Goal: Information Seeking & Learning: Learn about a topic

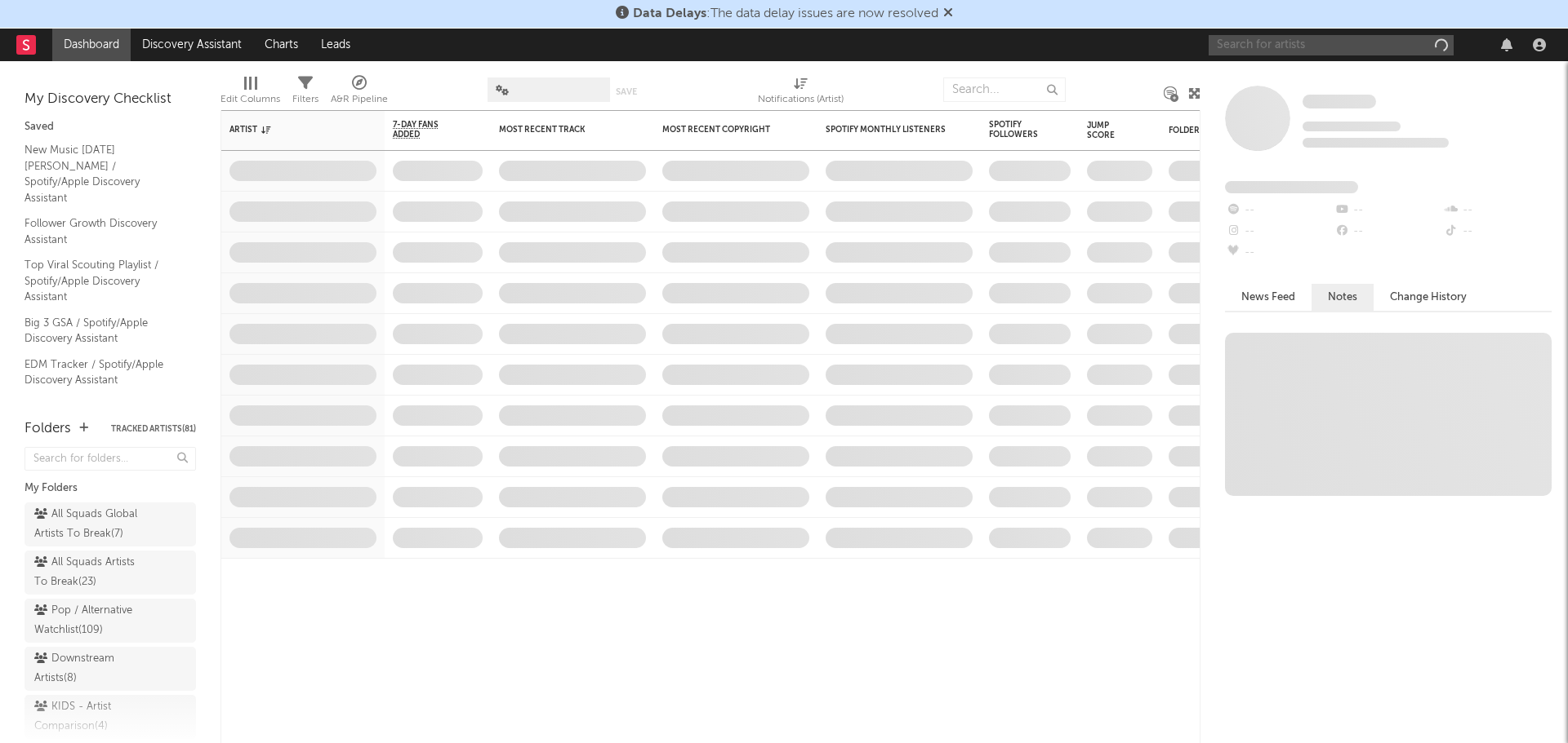
click at [1366, 44] on input "text" at bounding box center [1330, 45] width 245 height 20
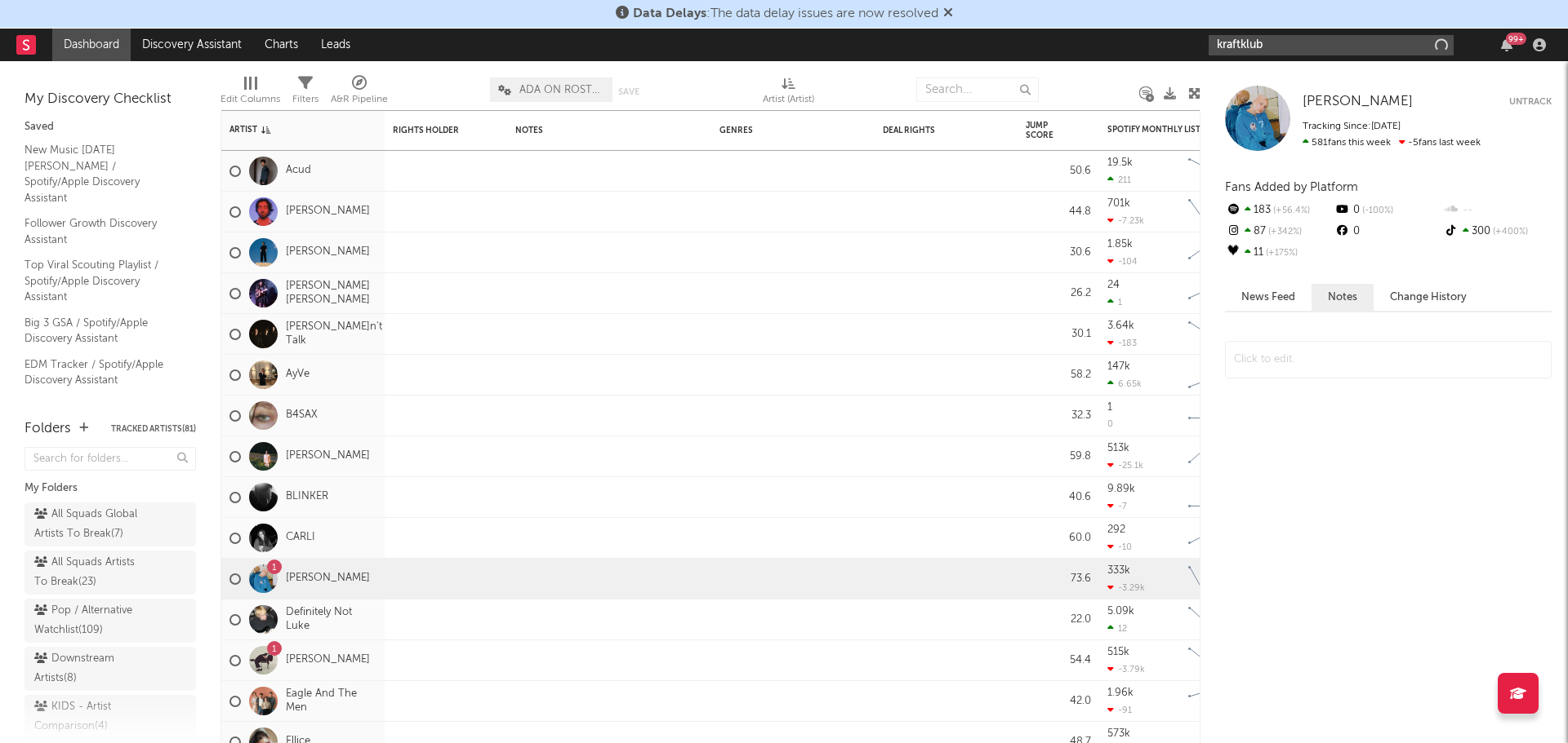
type input "kraftklub"
click at [1276, 46] on input "kraftklub" at bounding box center [1330, 45] width 245 height 20
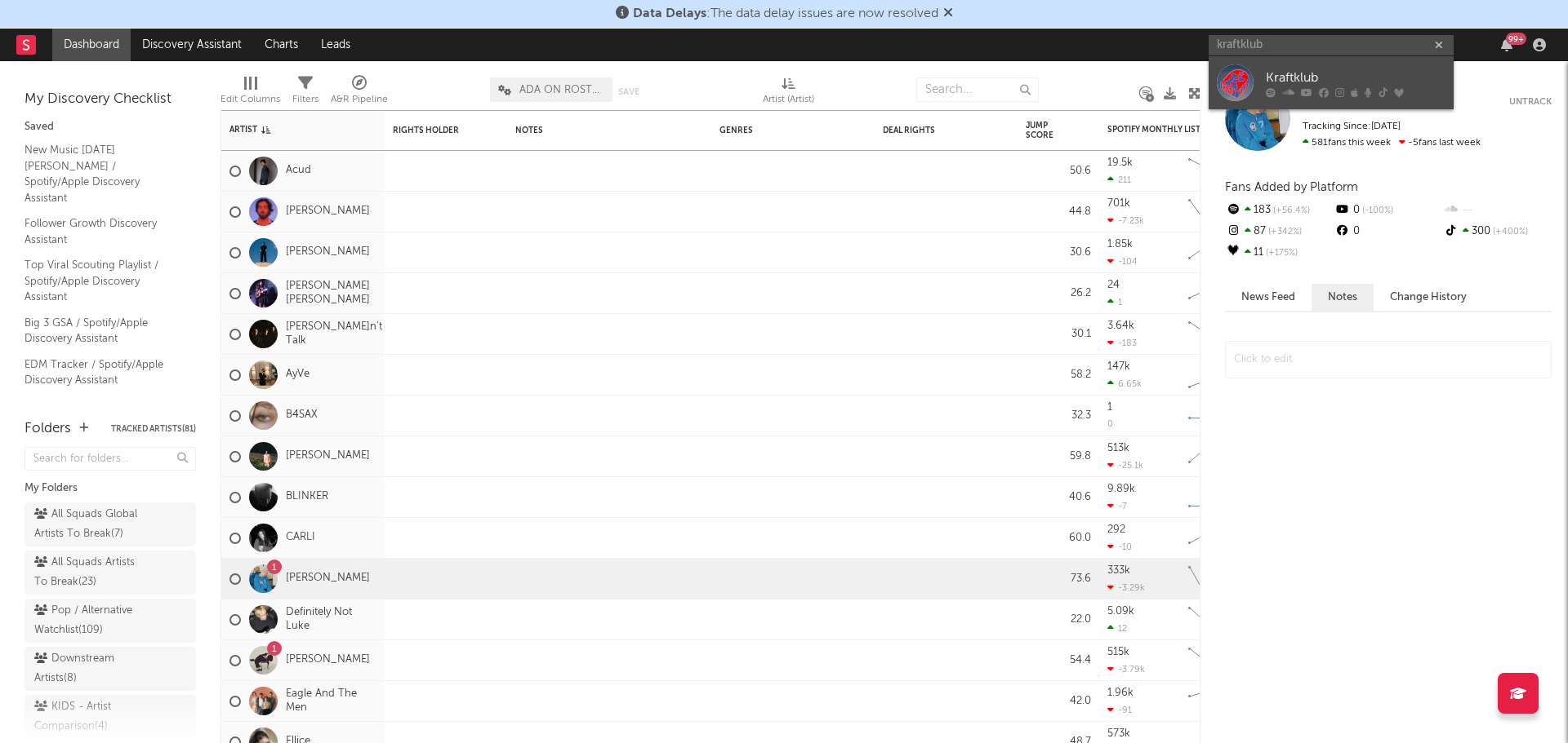
click at [1282, 64] on link "Kraftklub" at bounding box center [1330, 83] width 245 height 53
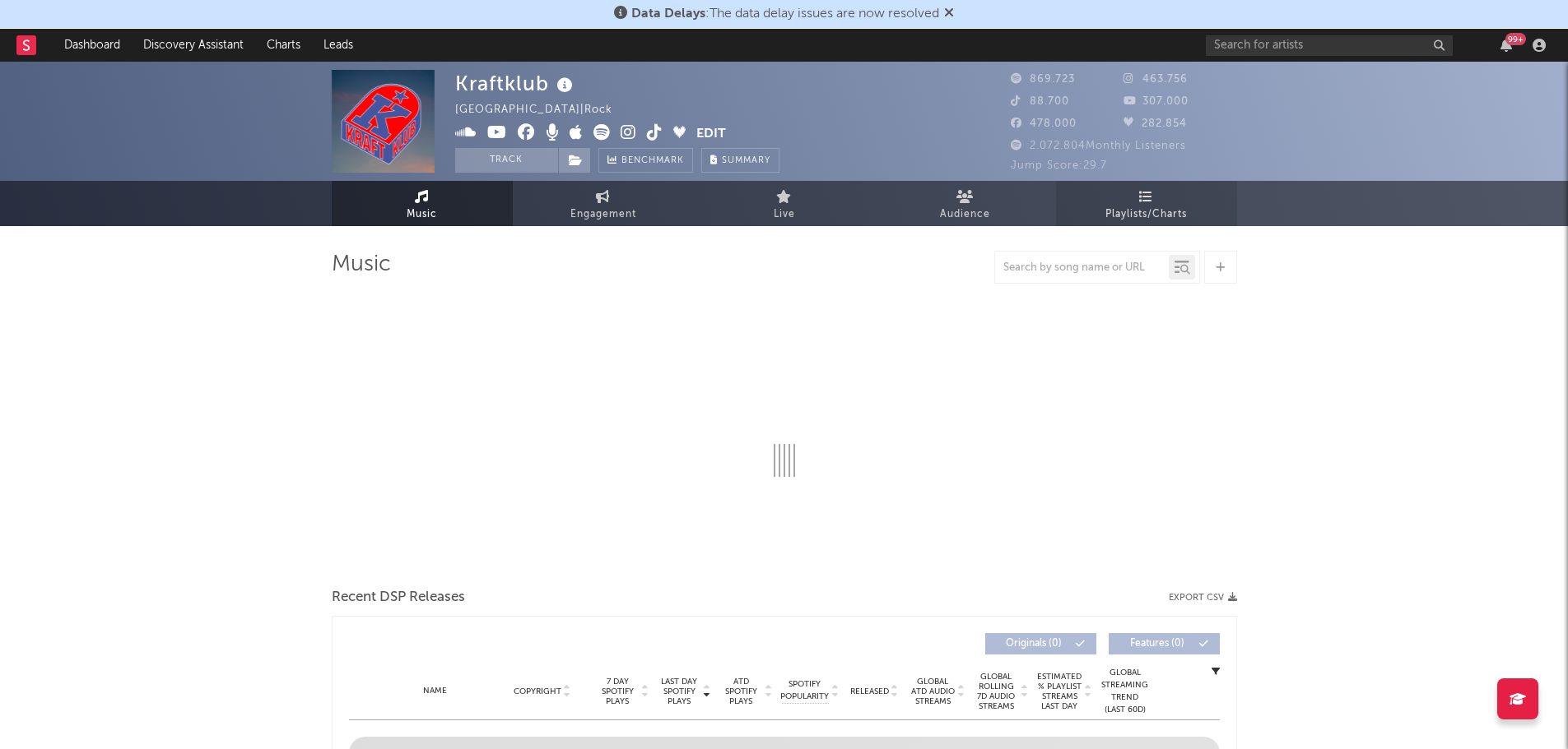
click at [1149, 212] on span "Playlists/Charts" at bounding box center [1146, 214] width 82 height 20
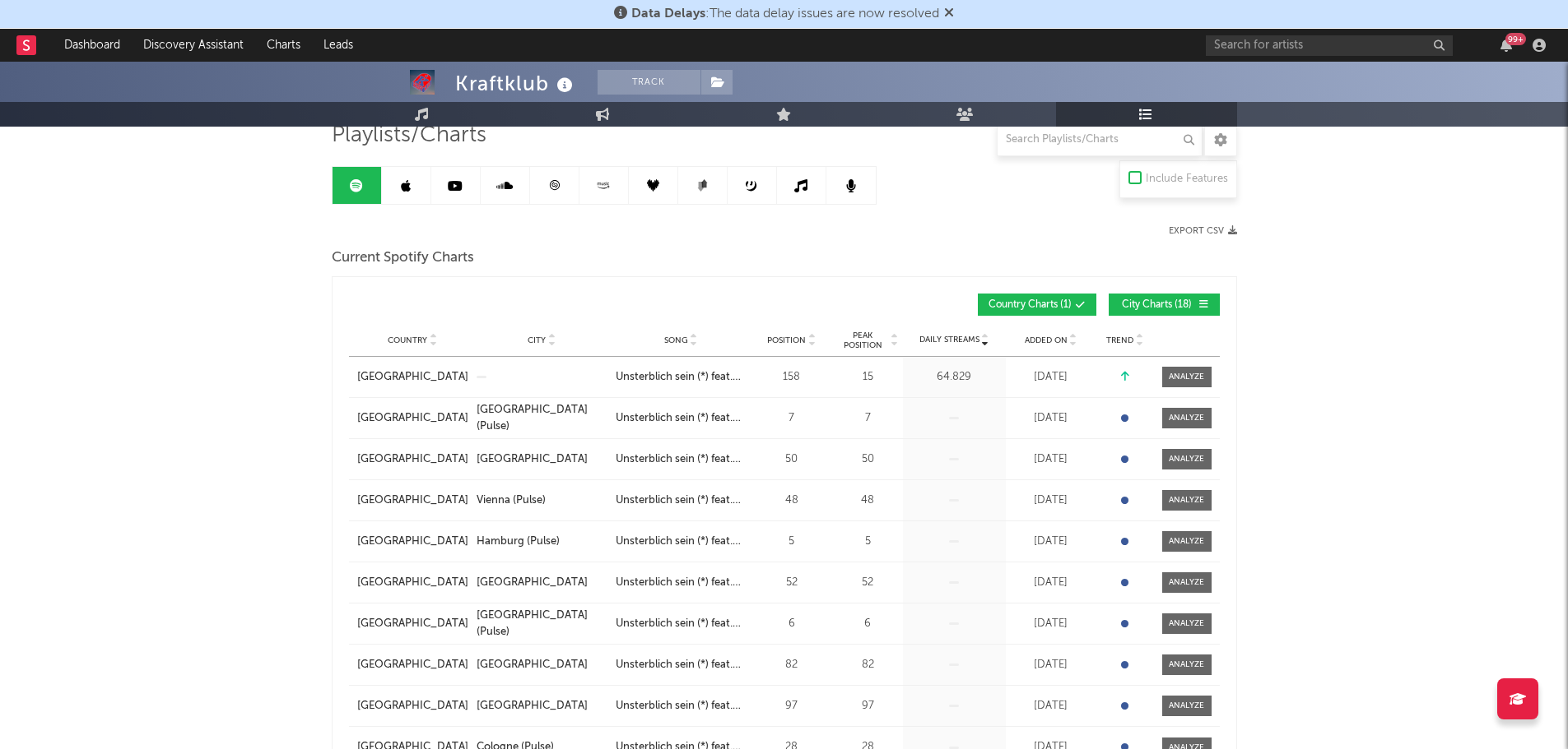
scroll to position [83, 0]
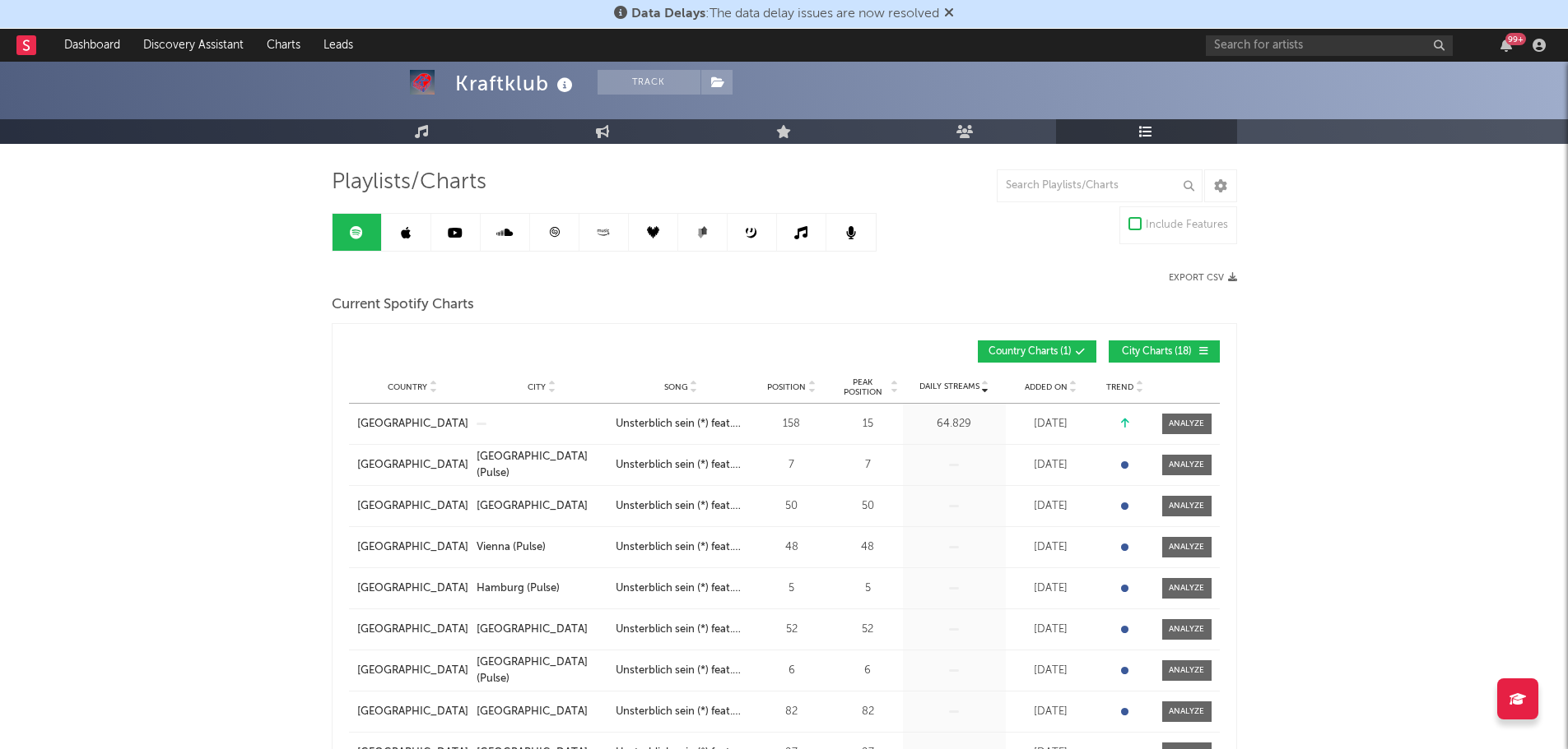
click at [1160, 351] on span "City Charts ( 18 )" at bounding box center [1157, 352] width 76 height 10
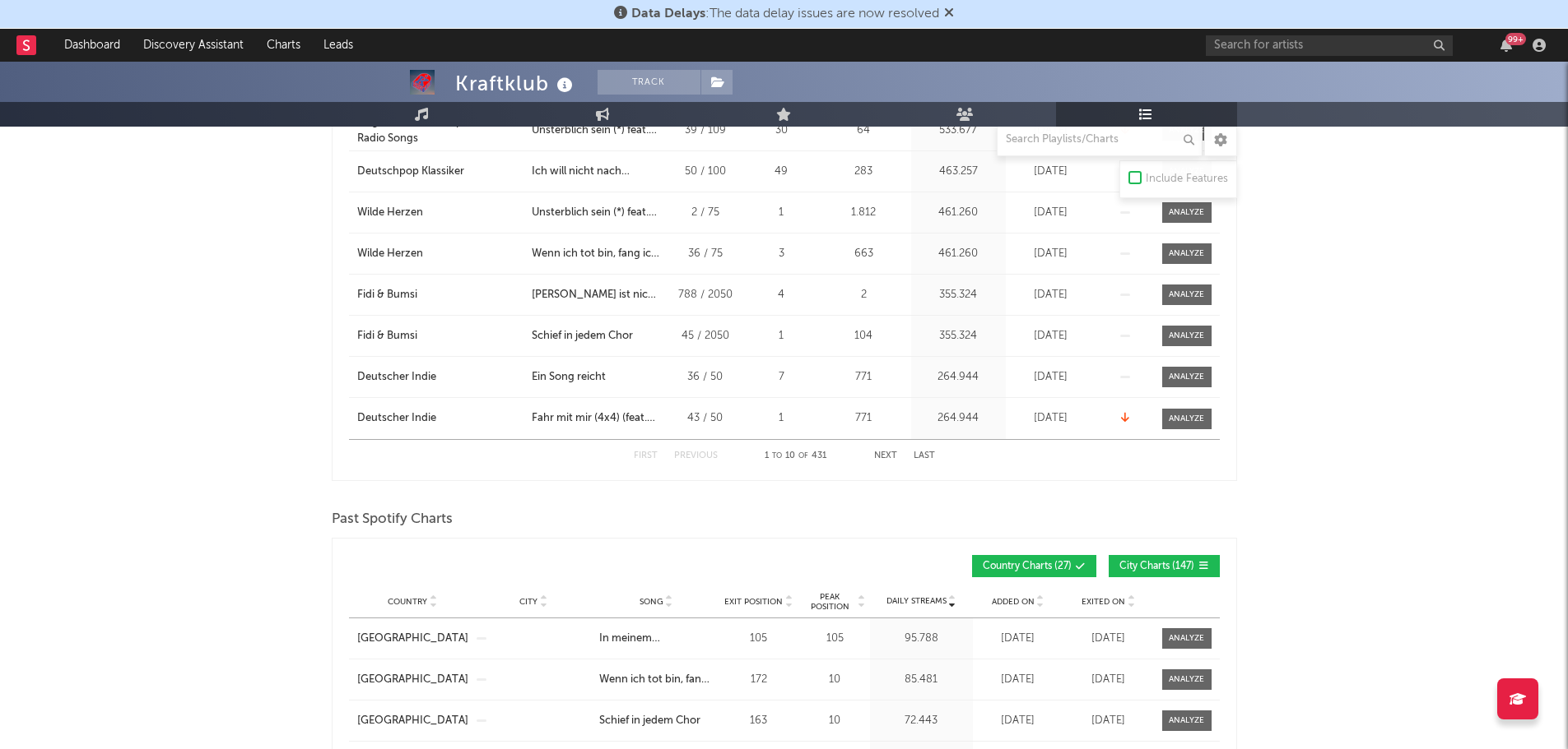
scroll to position [740, 0]
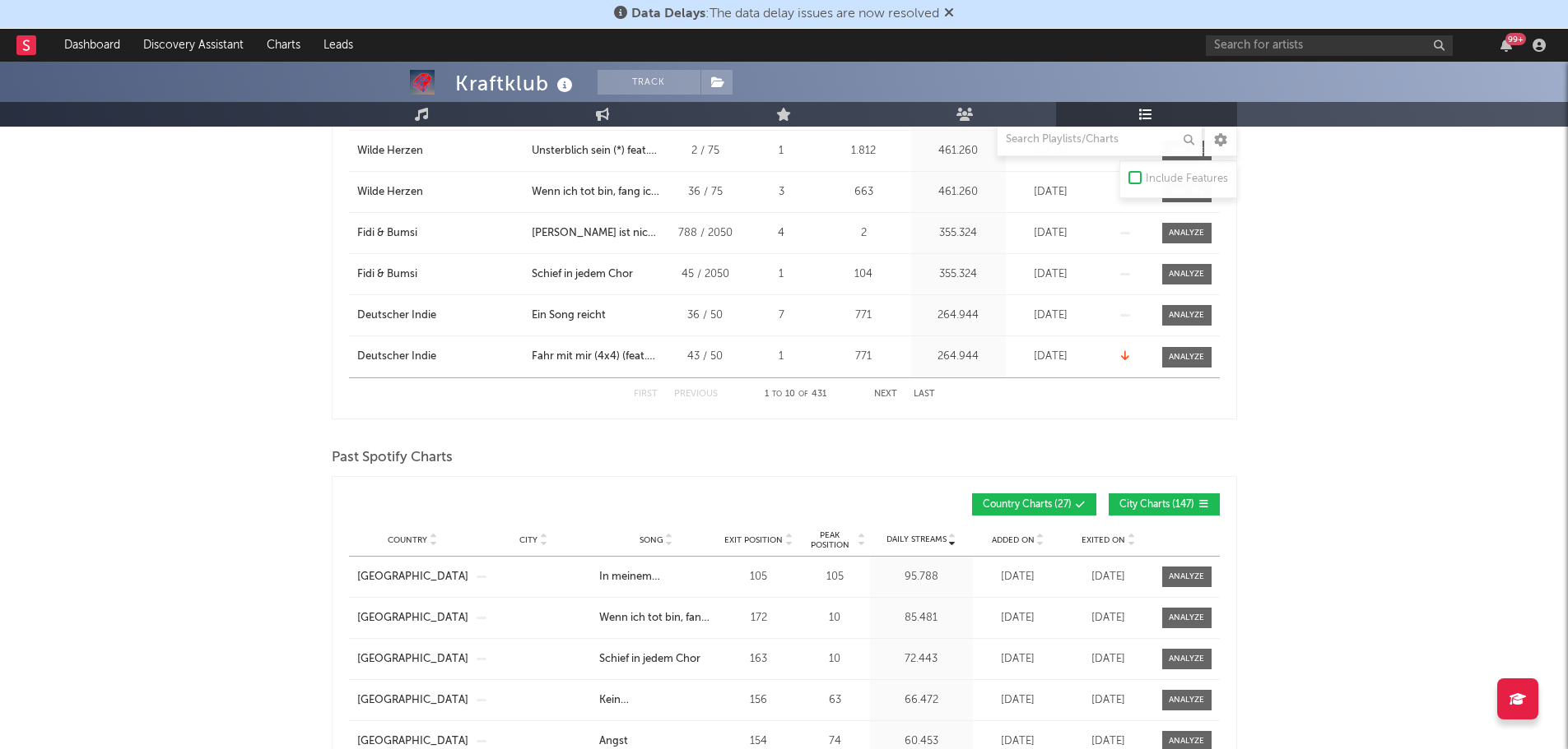
click at [1143, 500] on span "City Charts ( 147 )" at bounding box center [1157, 505] width 76 height 10
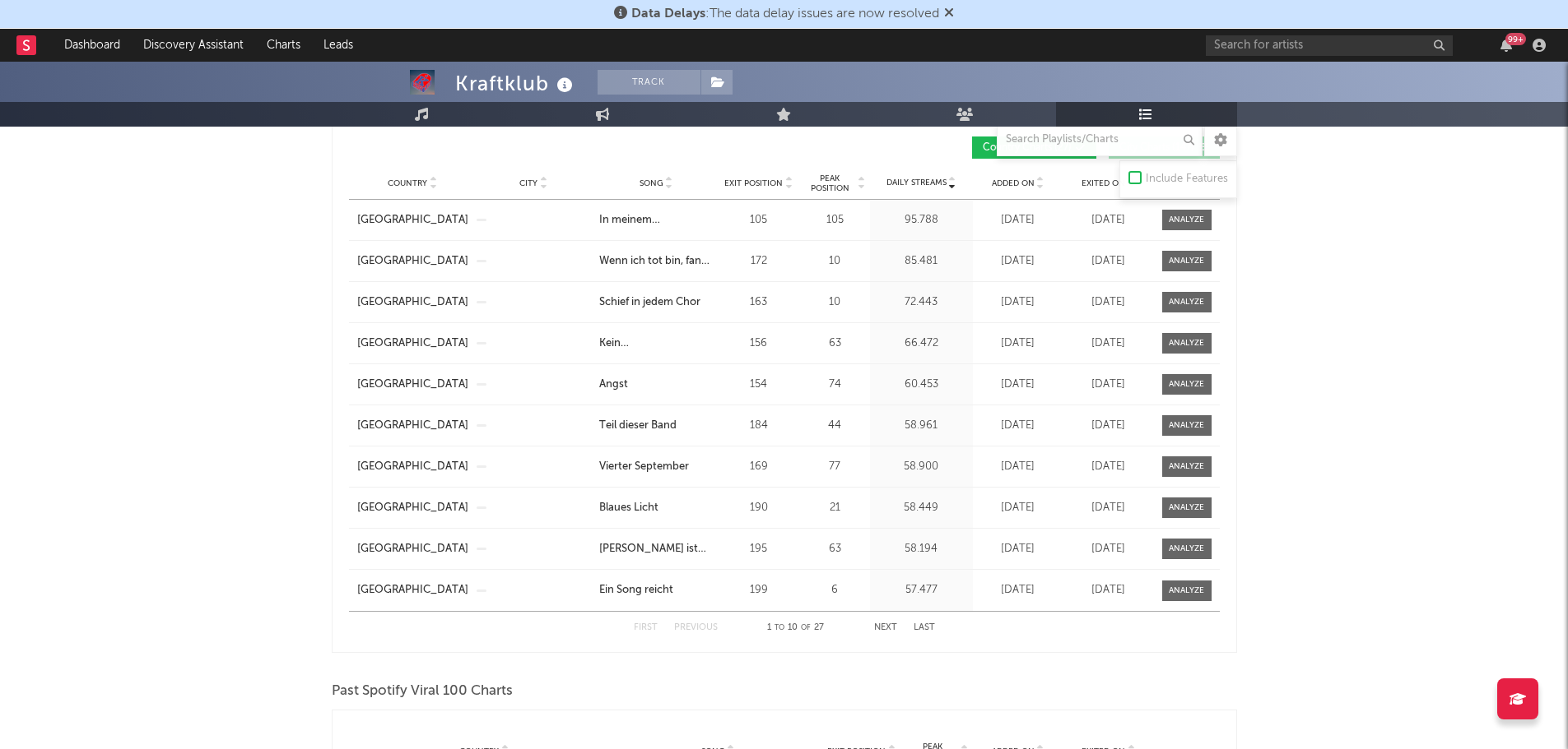
scroll to position [1069, 0]
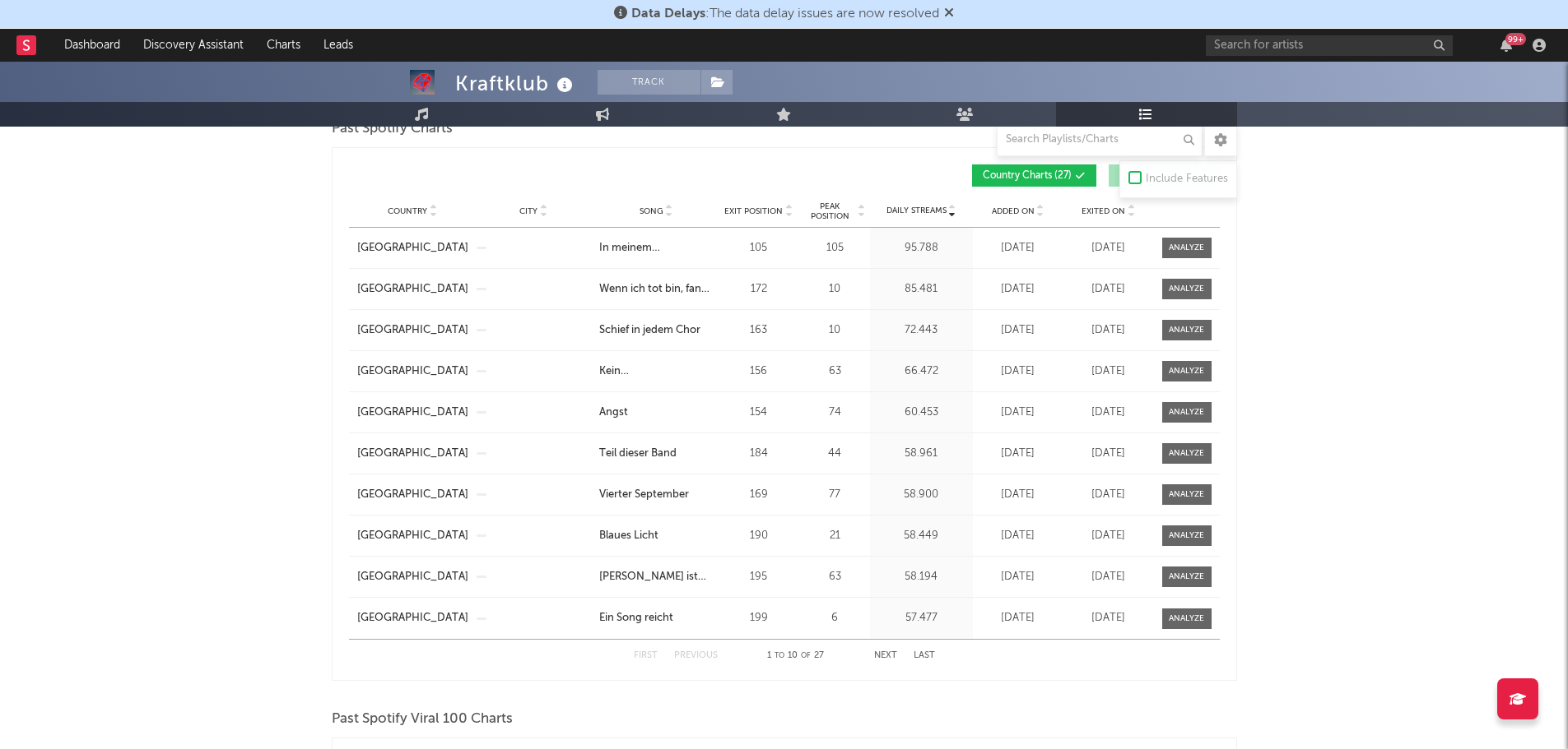
click at [887, 655] on button "Next" at bounding box center [886, 656] width 23 height 9
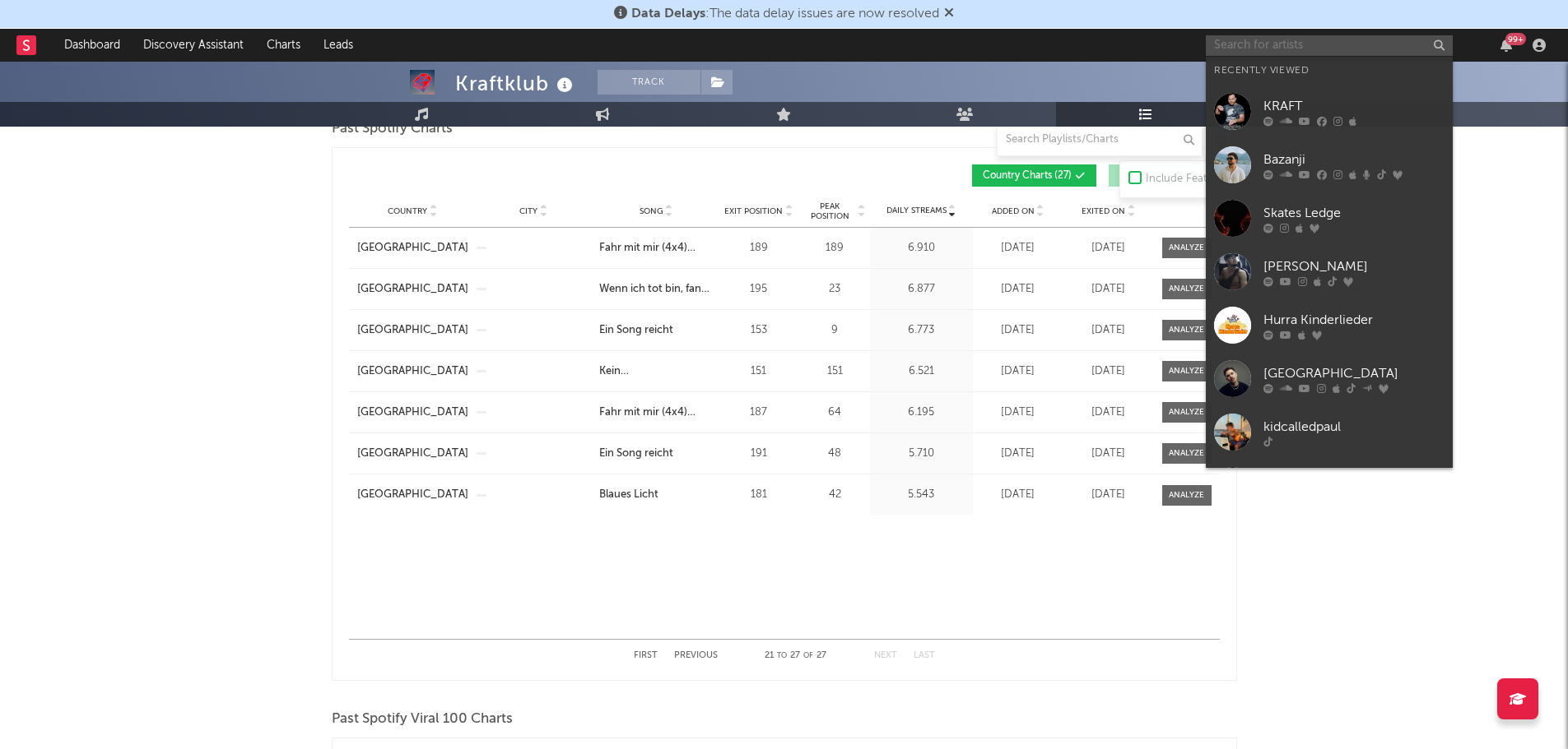
click at [1305, 36] on input "text" at bounding box center [1329, 45] width 247 height 20
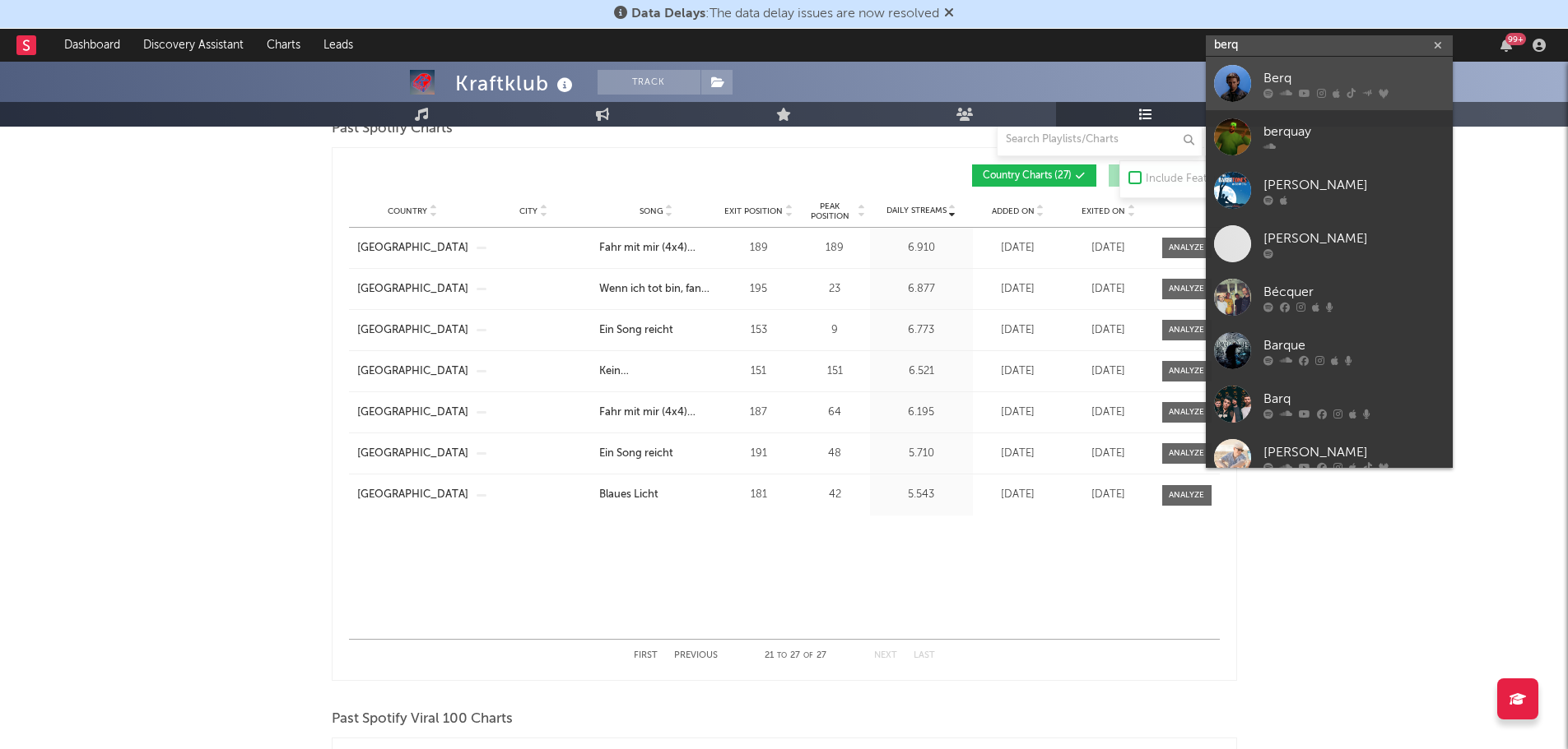
type input "berq"
drag, startPoint x: 1302, startPoint y: 71, endPoint x: 1083, endPoint y: 4, distance: 229.0
click at [1302, 71] on div "Berq" at bounding box center [1353, 78] width 181 height 20
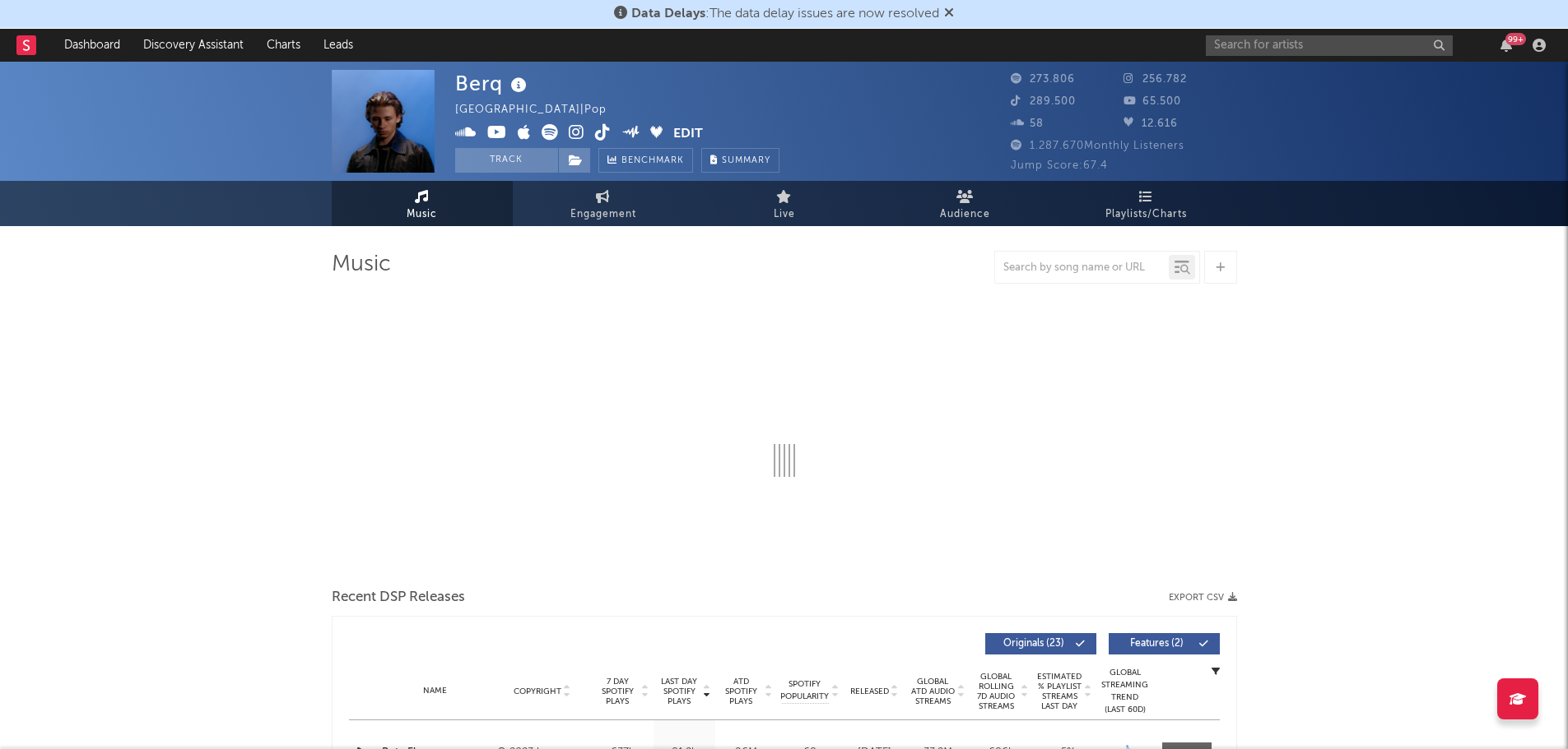
select select "6m"
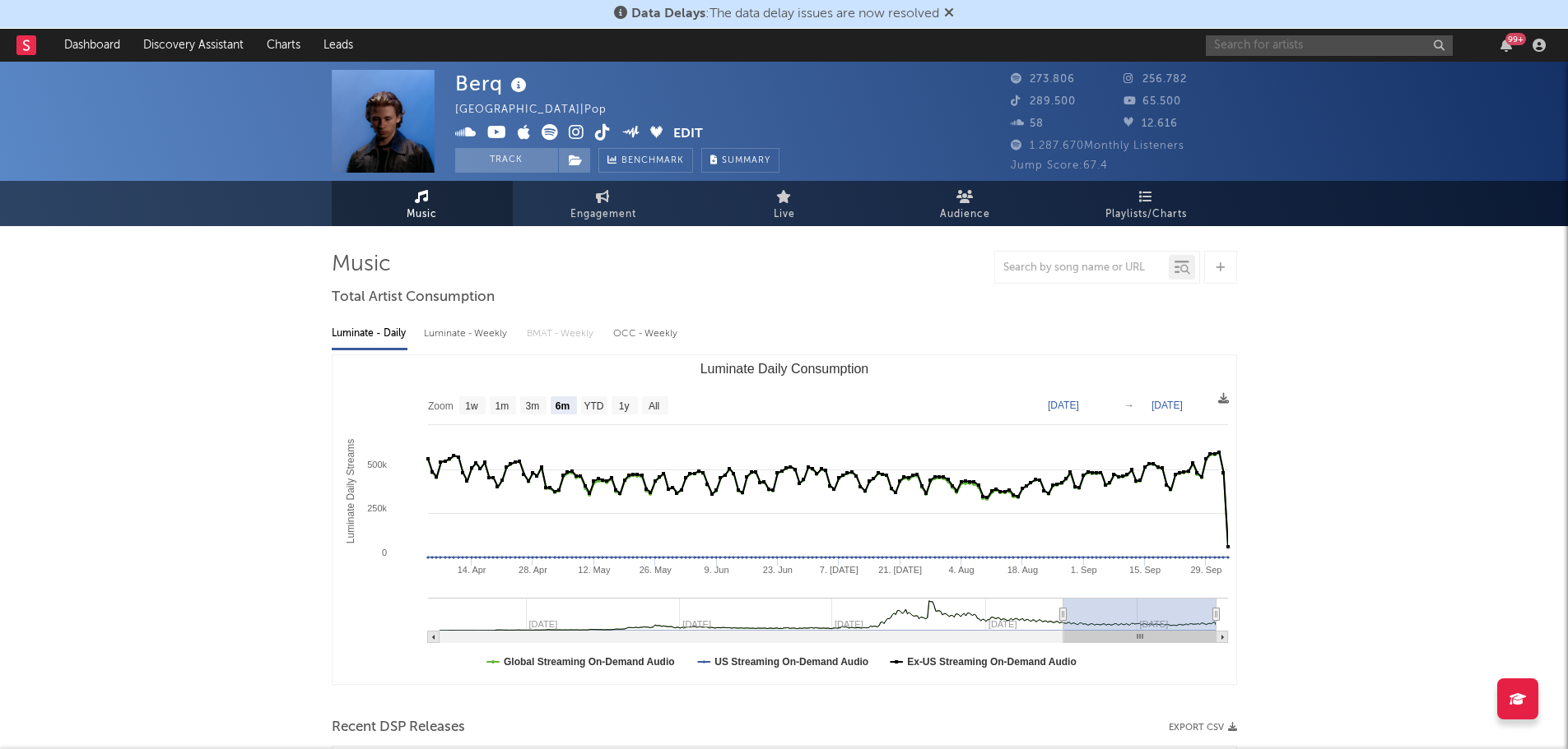
click at [1312, 54] on input "text" at bounding box center [1329, 45] width 247 height 20
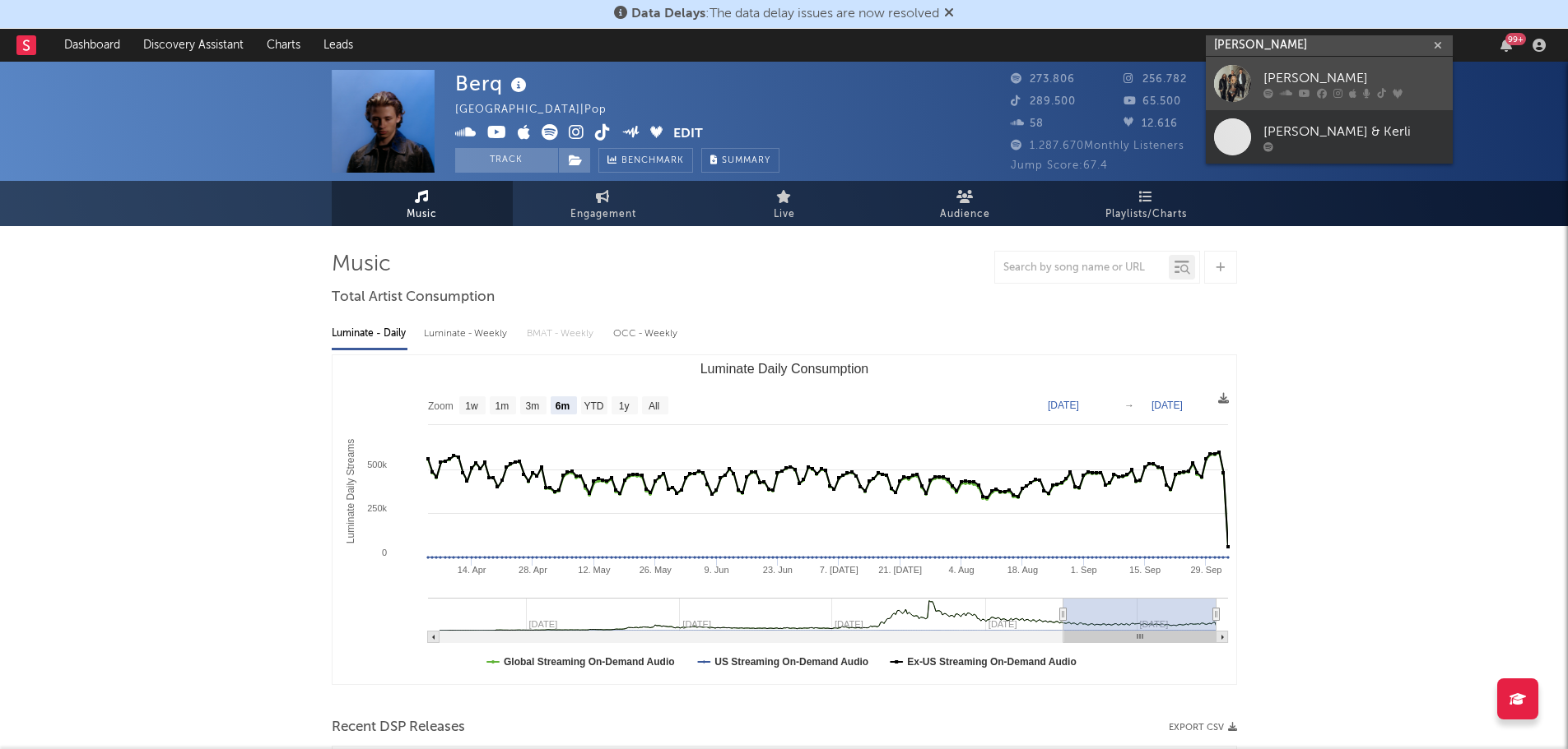
type input "[PERSON_NAME]"
click at [1303, 73] on div "[PERSON_NAME]" at bounding box center [1353, 78] width 181 height 20
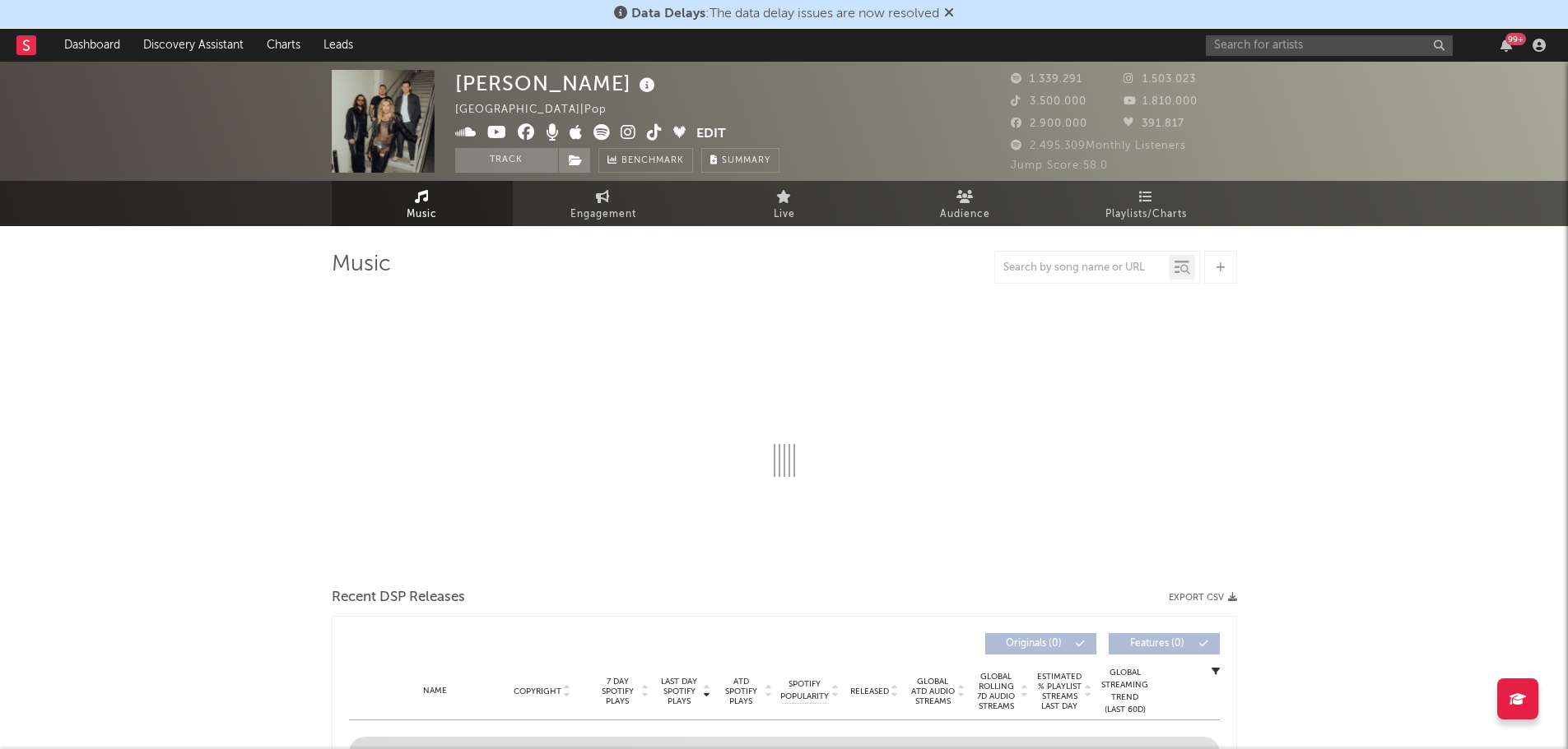
select select "6m"
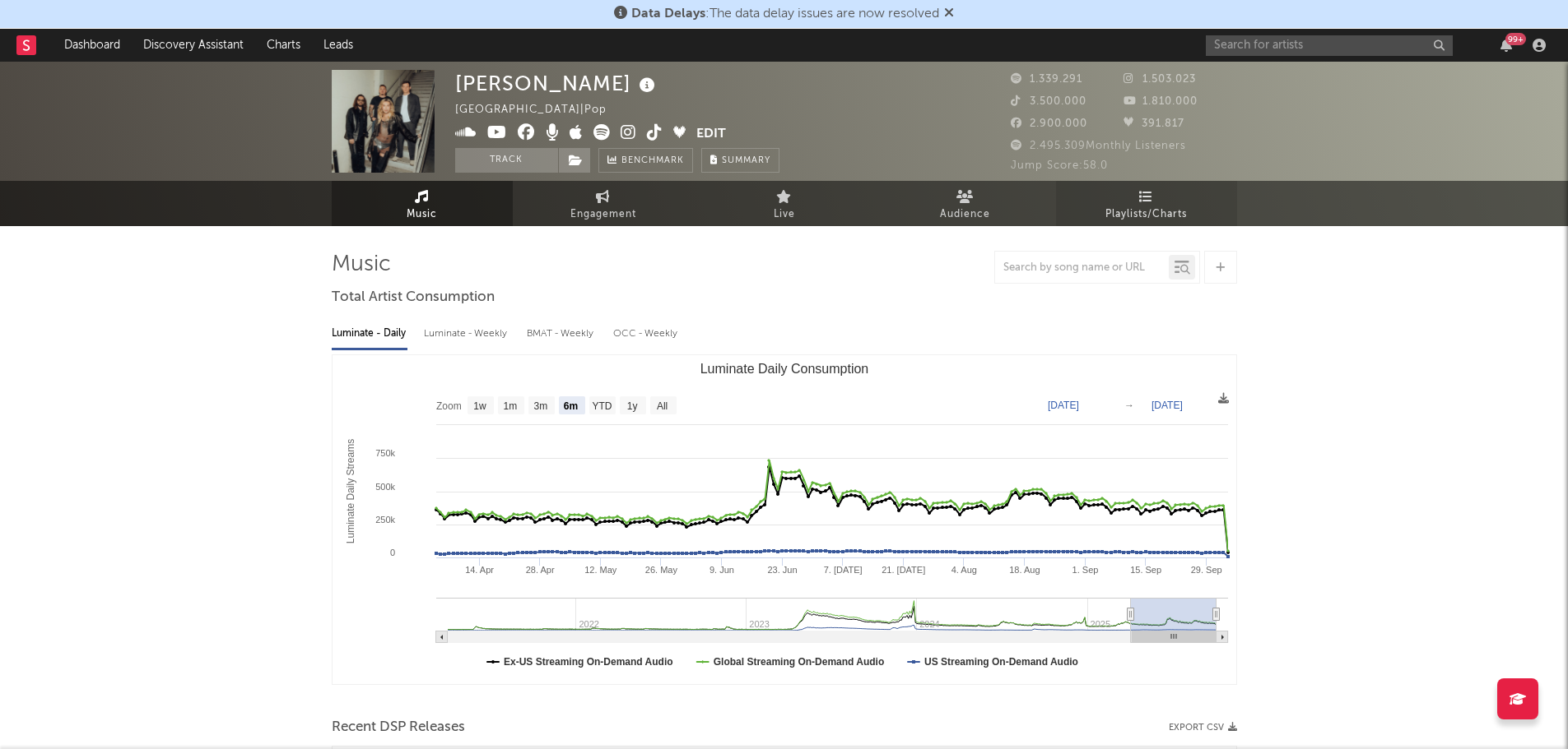
click at [1146, 209] on span "Playlists/Charts" at bounding box center [1146, 214] width 82 height 20
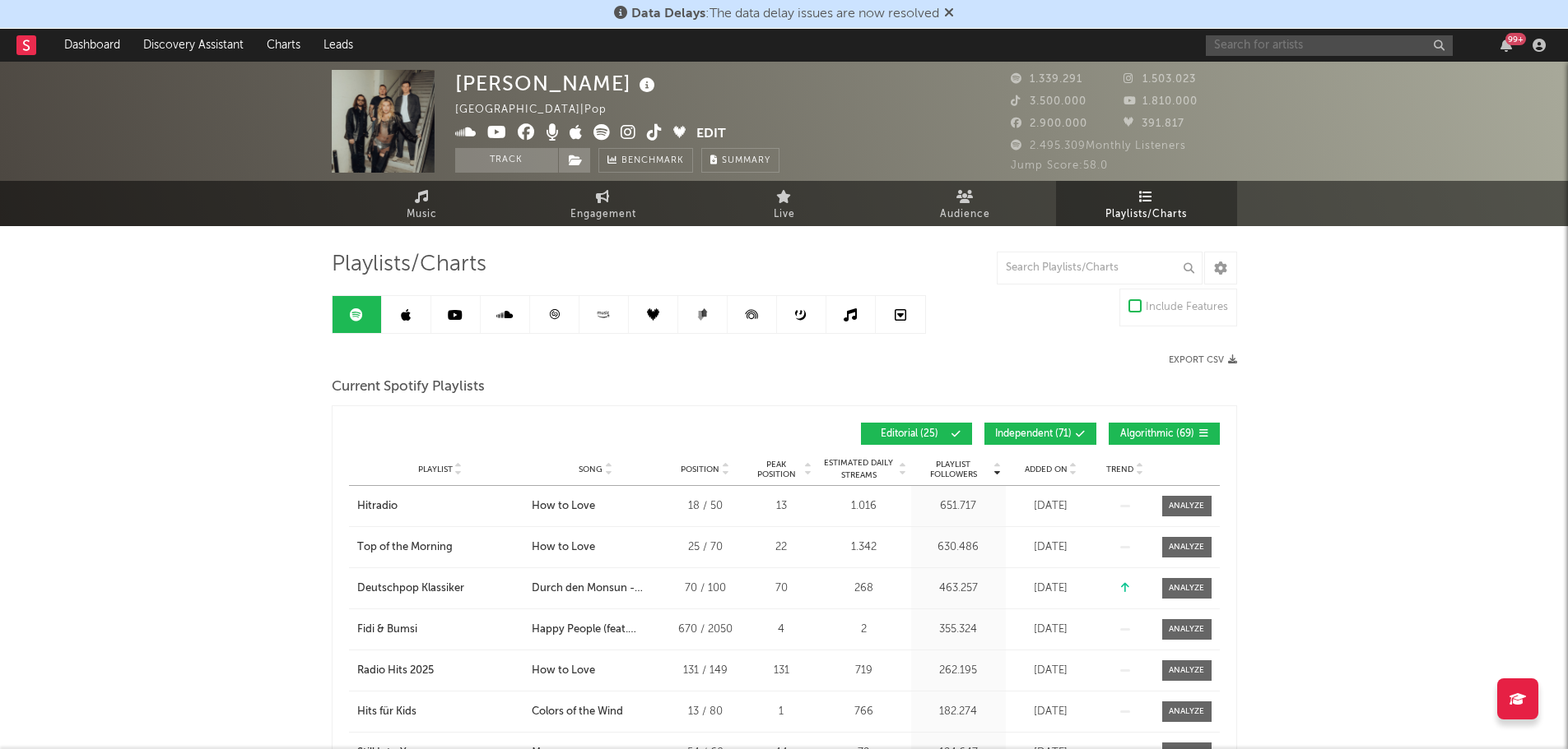
click at [1261, 41] on input "text" at bounding box center [1329, 45] width 247 height 20
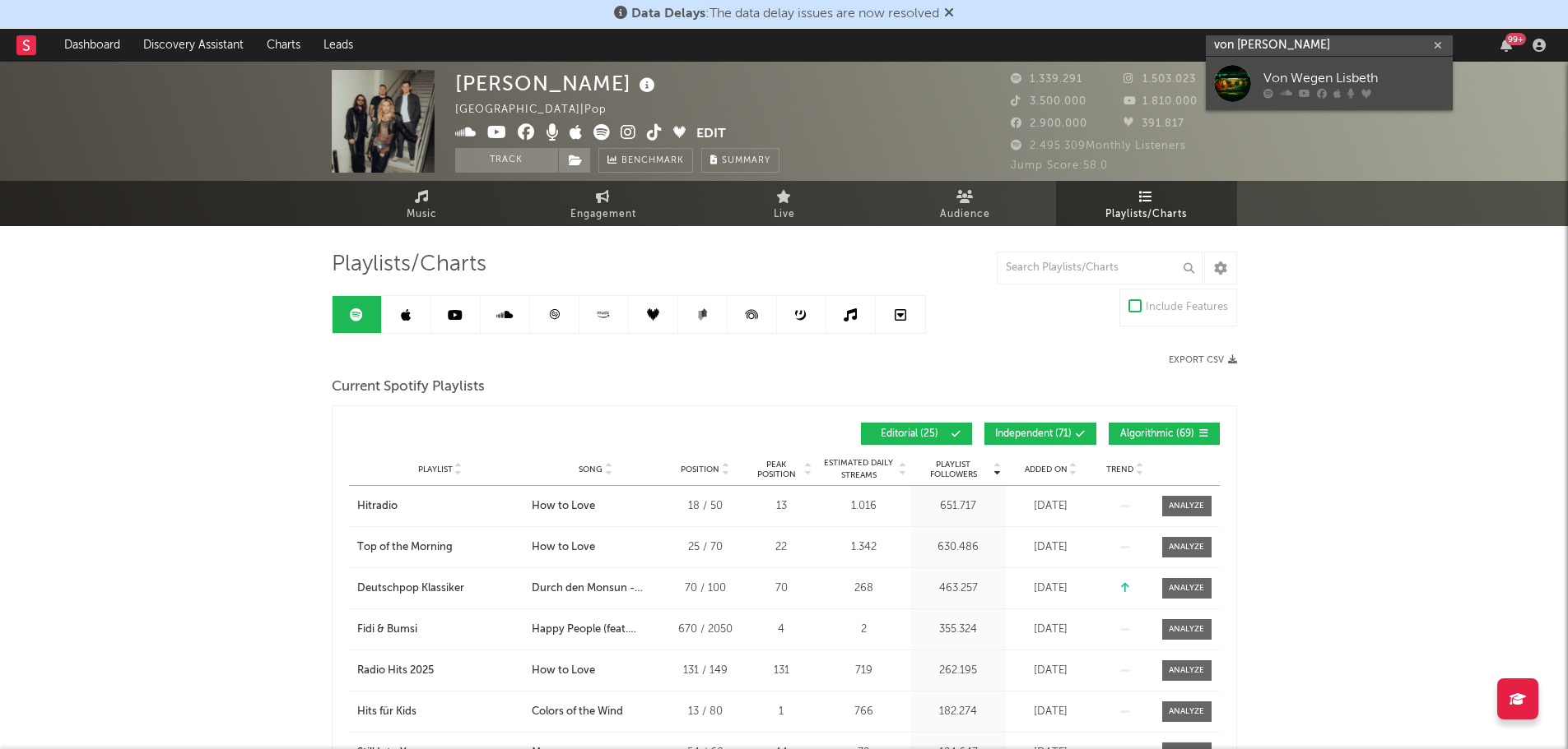
type input "von [PERSON_NAME]"
click at [1301, 81] on div "Von Wegen Lisbeth" at bounding box center [1353, 78] width 181 height 20
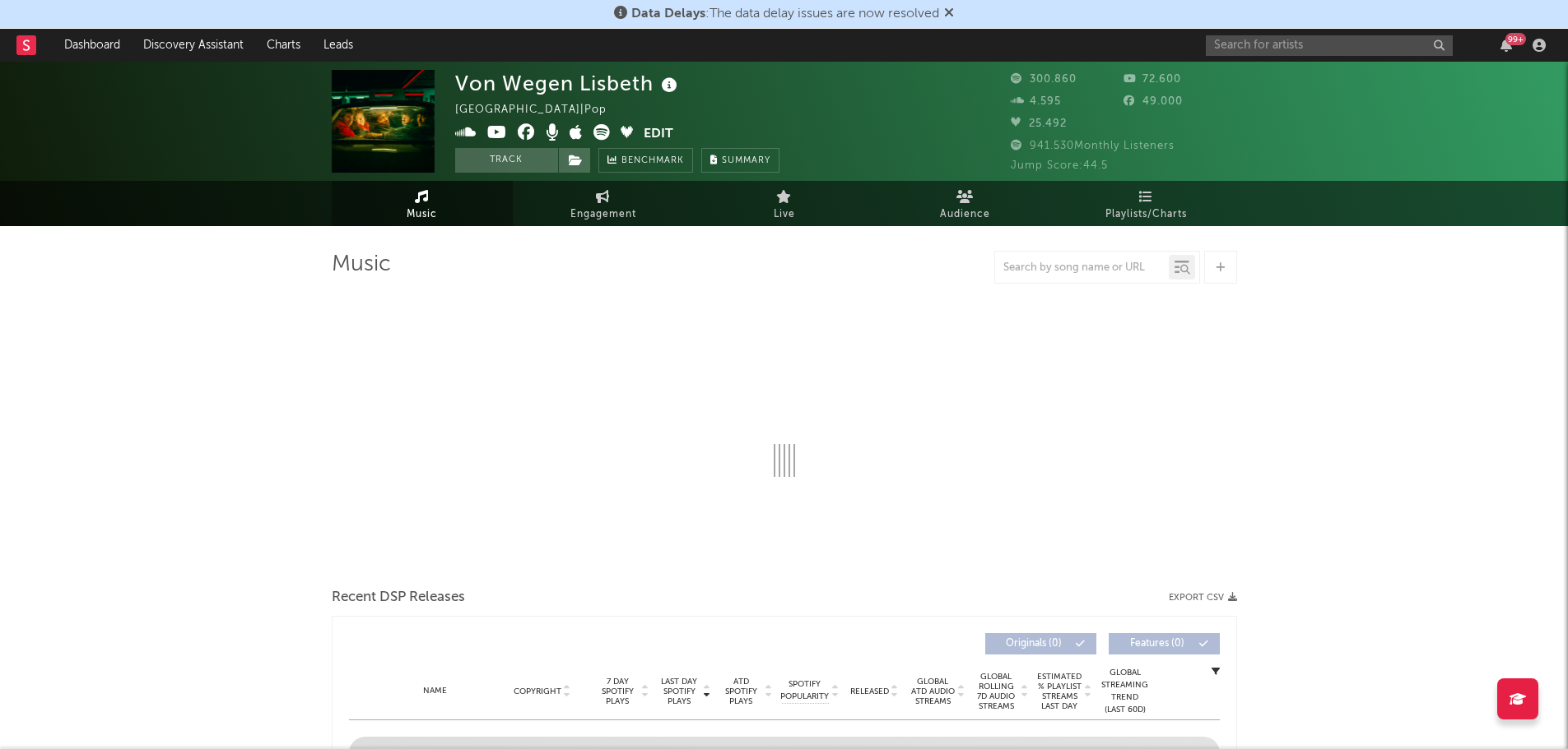
select select "6m"
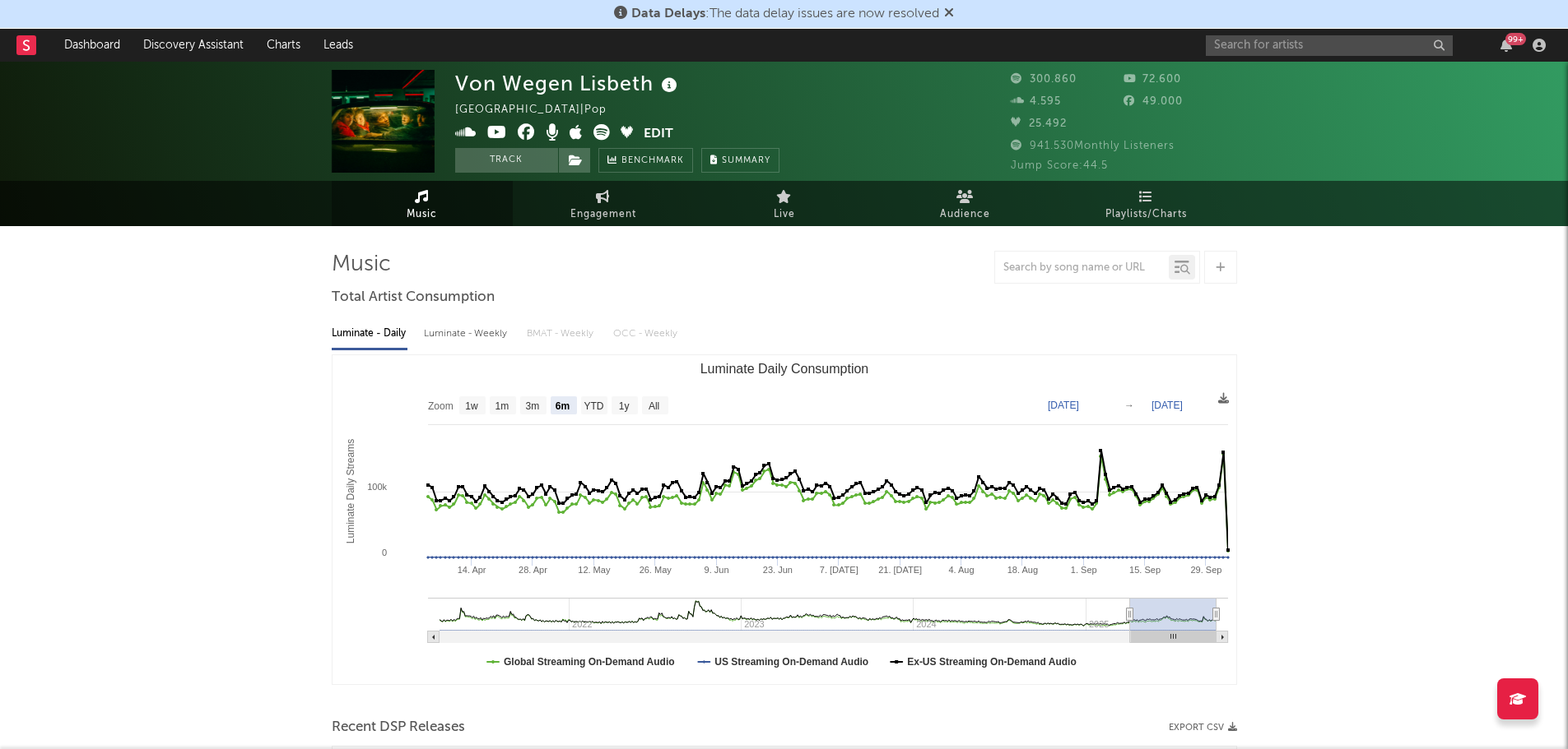
select select "6m"
click at [1140, 192] on icon at bounding box center [1146, 197] width 14 height 13
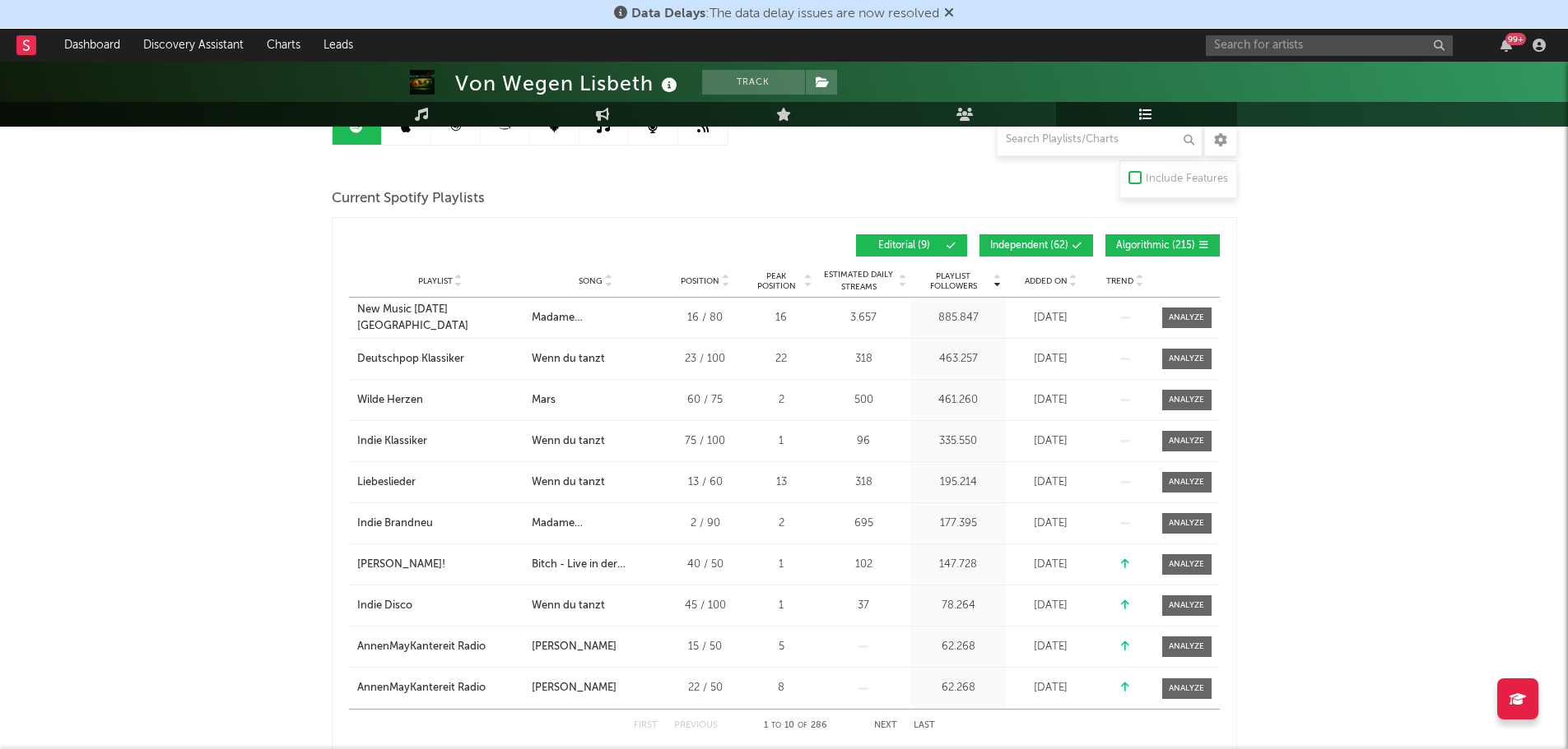
scroll to position [144, 0]
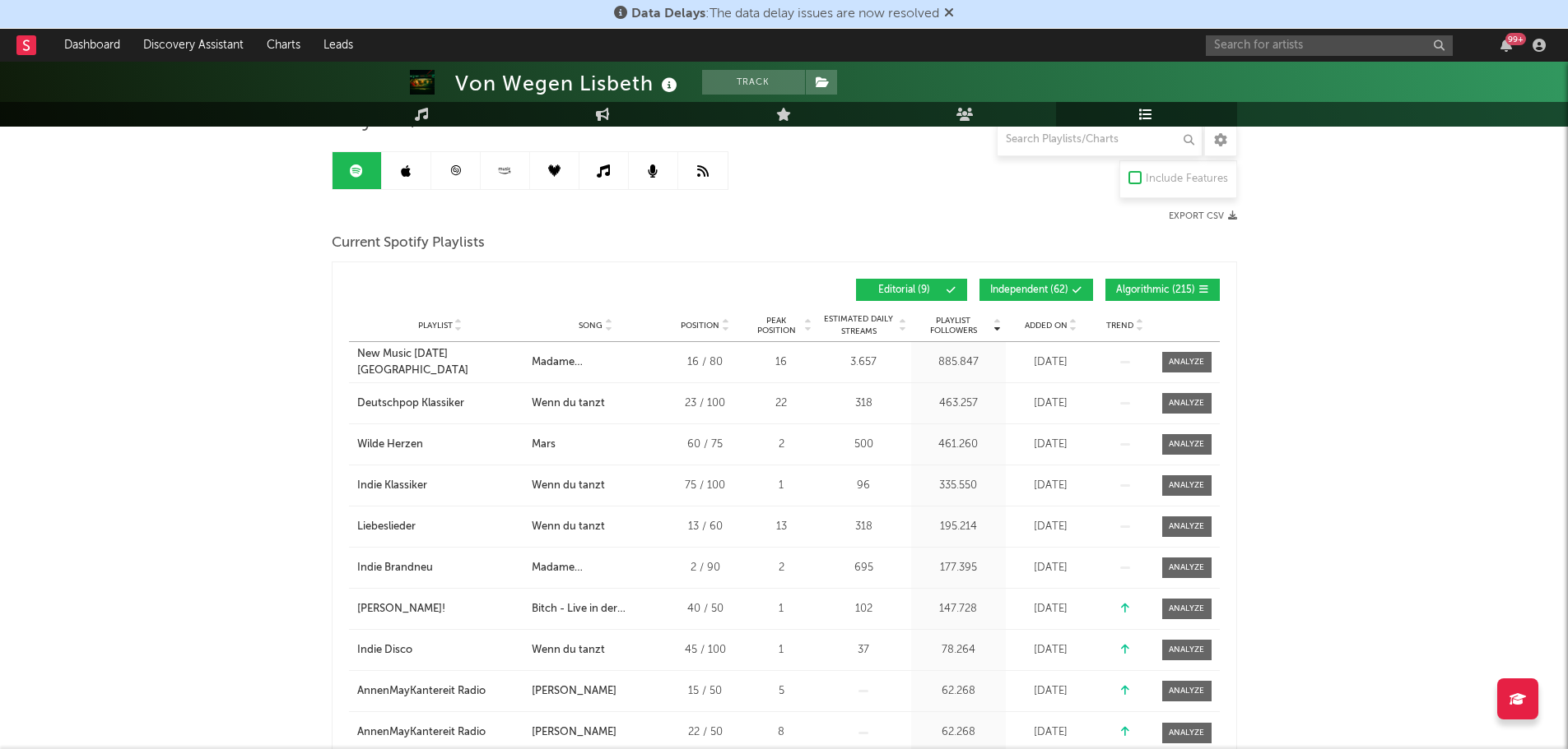
click at [1052, 296] on button "Independent ( 62 )" at bounding box center [1036, 289] width 114 height 22
click at [1175, 293] on span "Algorithmic ( 215 )" at bounding box center [1155, 290] width 79 height 10
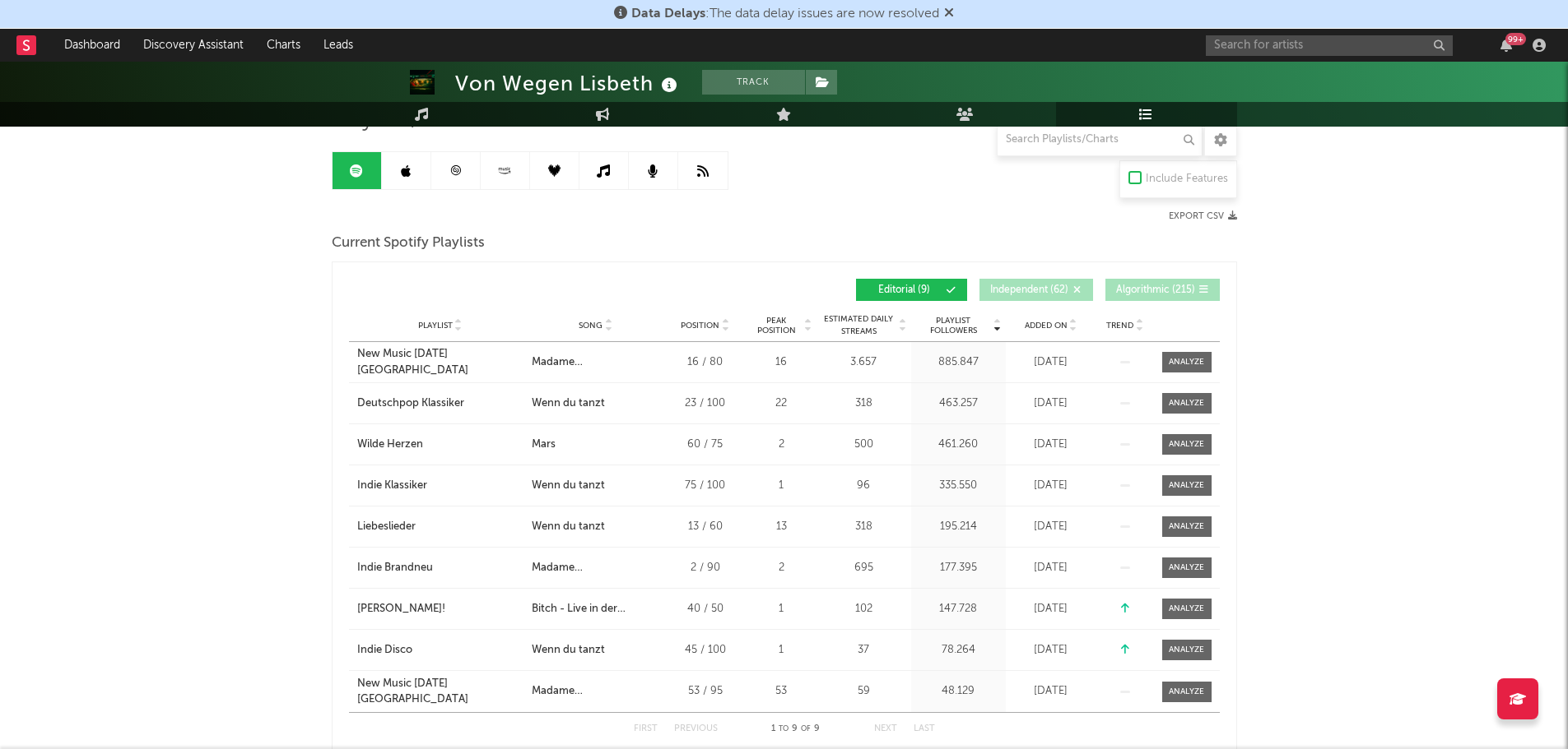
click at [449, 325] on span "Playlist" at bounding box center [436, 326] width 35 height 10
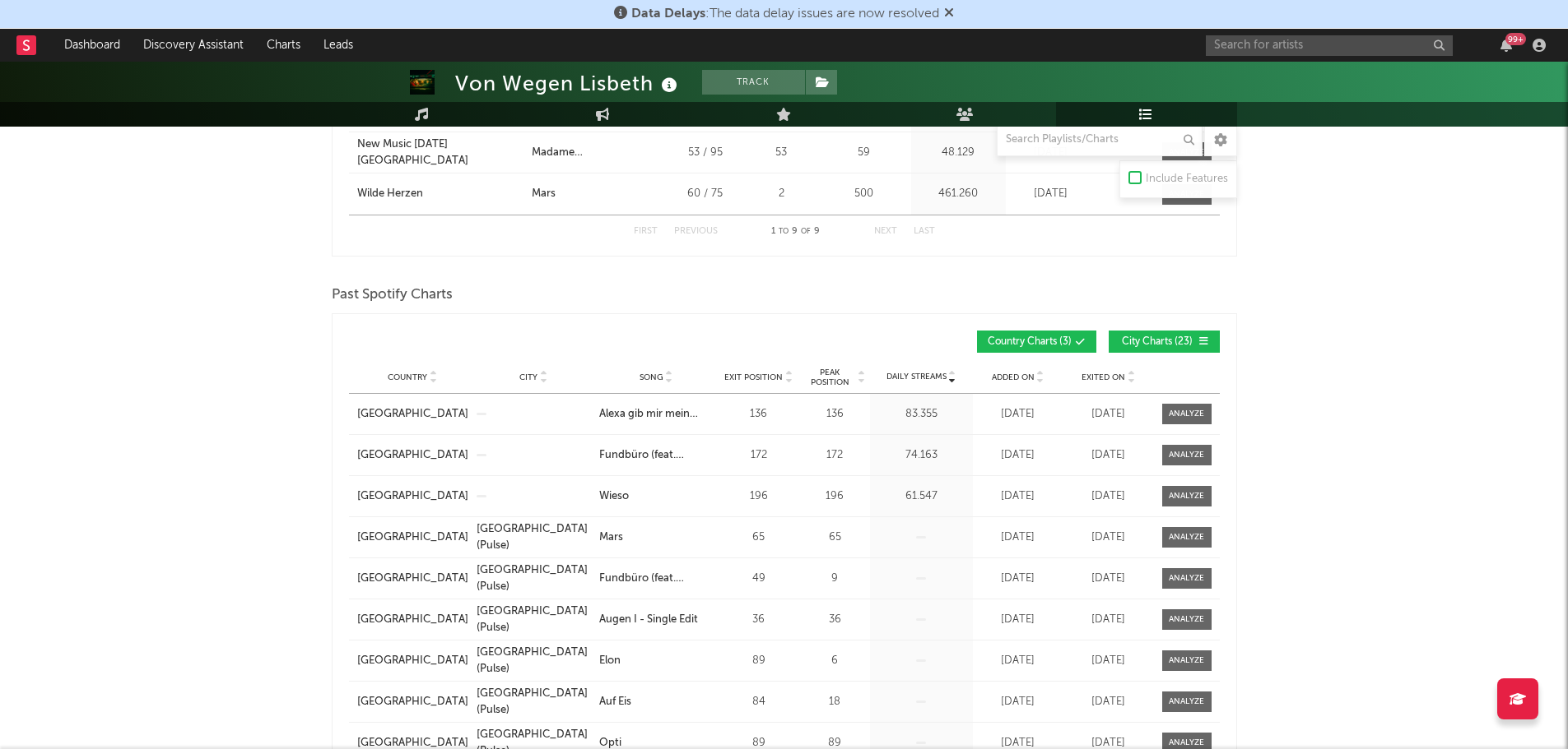
scroll to position [637, 0]
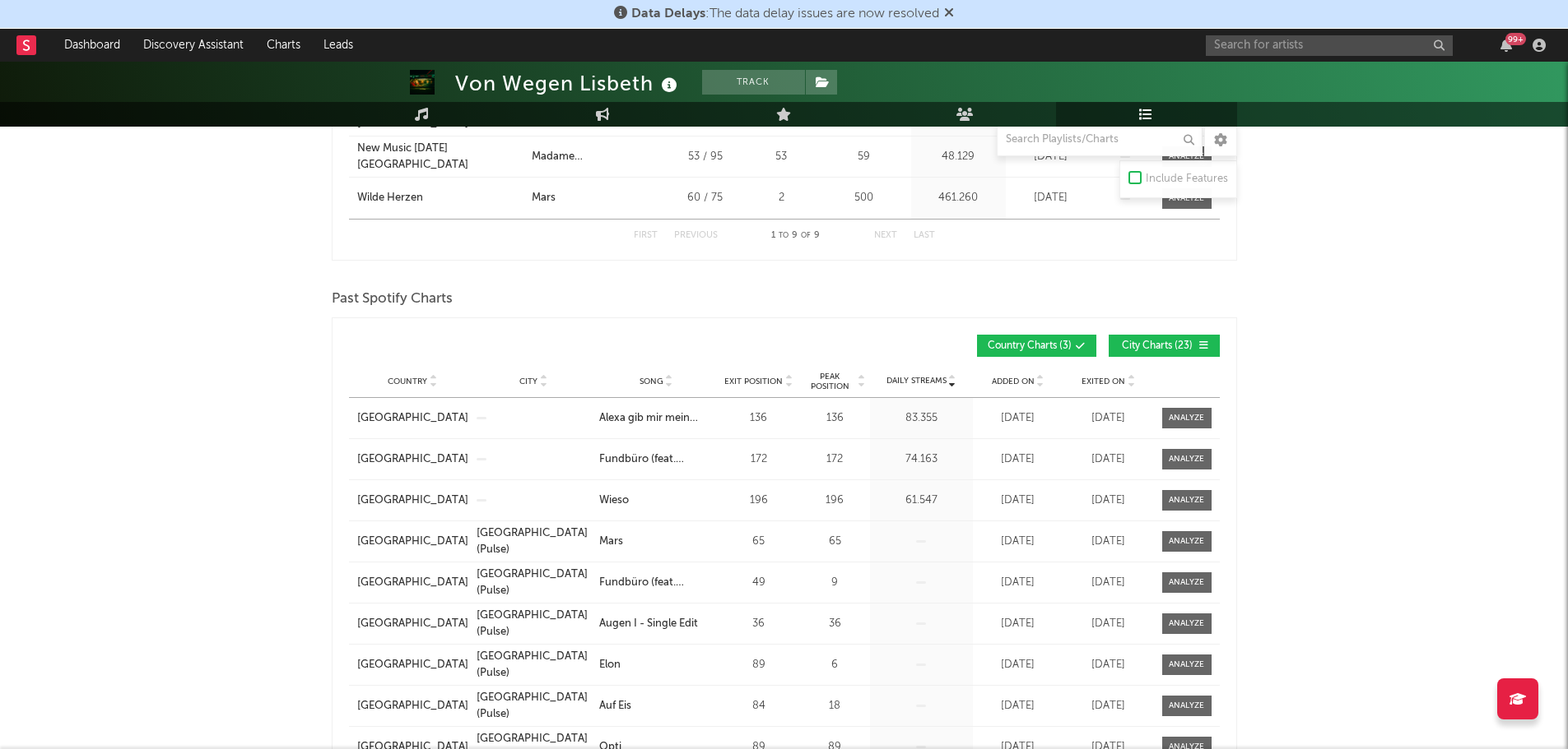
click at [1174, 349] on span at bounding box center [1173, 346] width 3 height 10
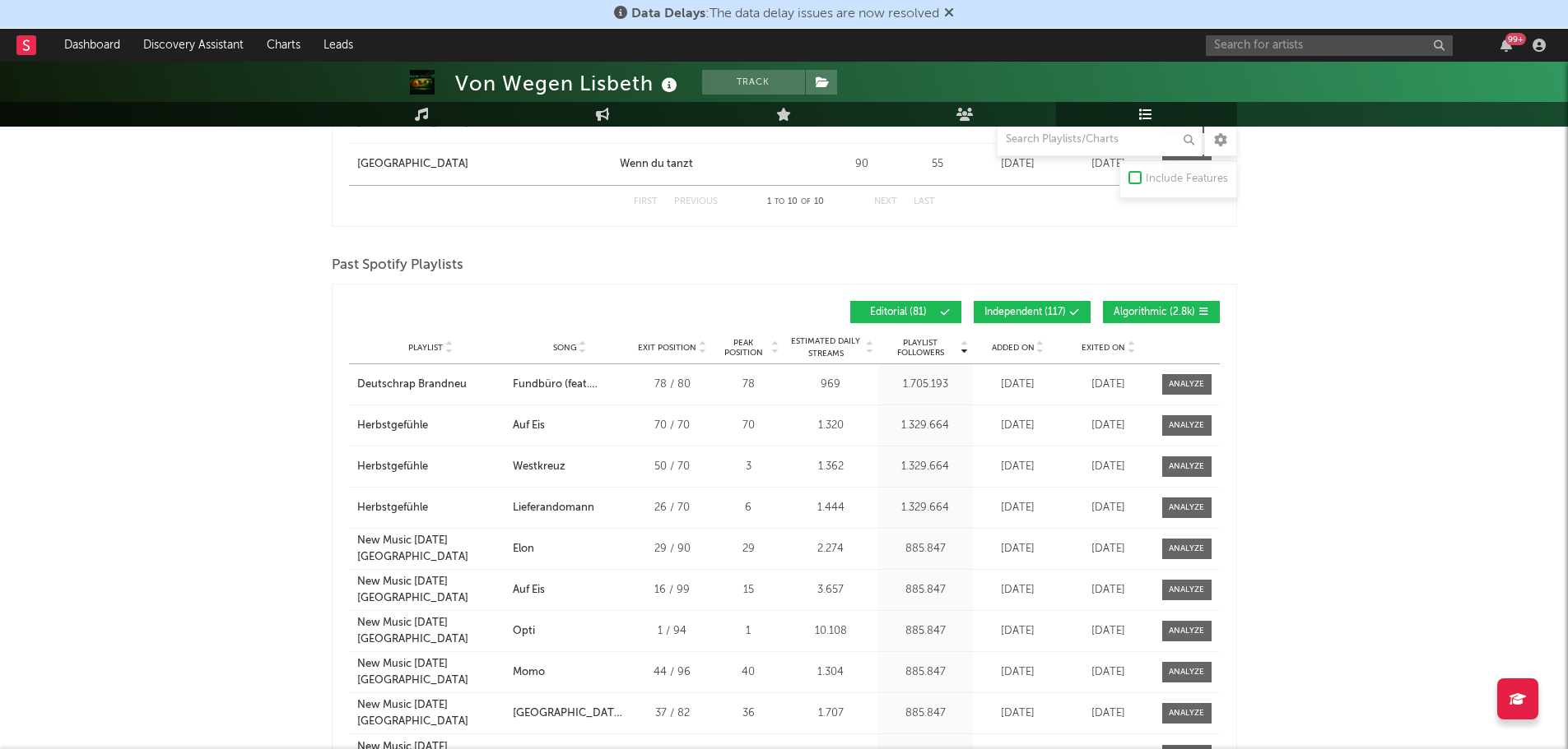
scroll to position [1625, 0]
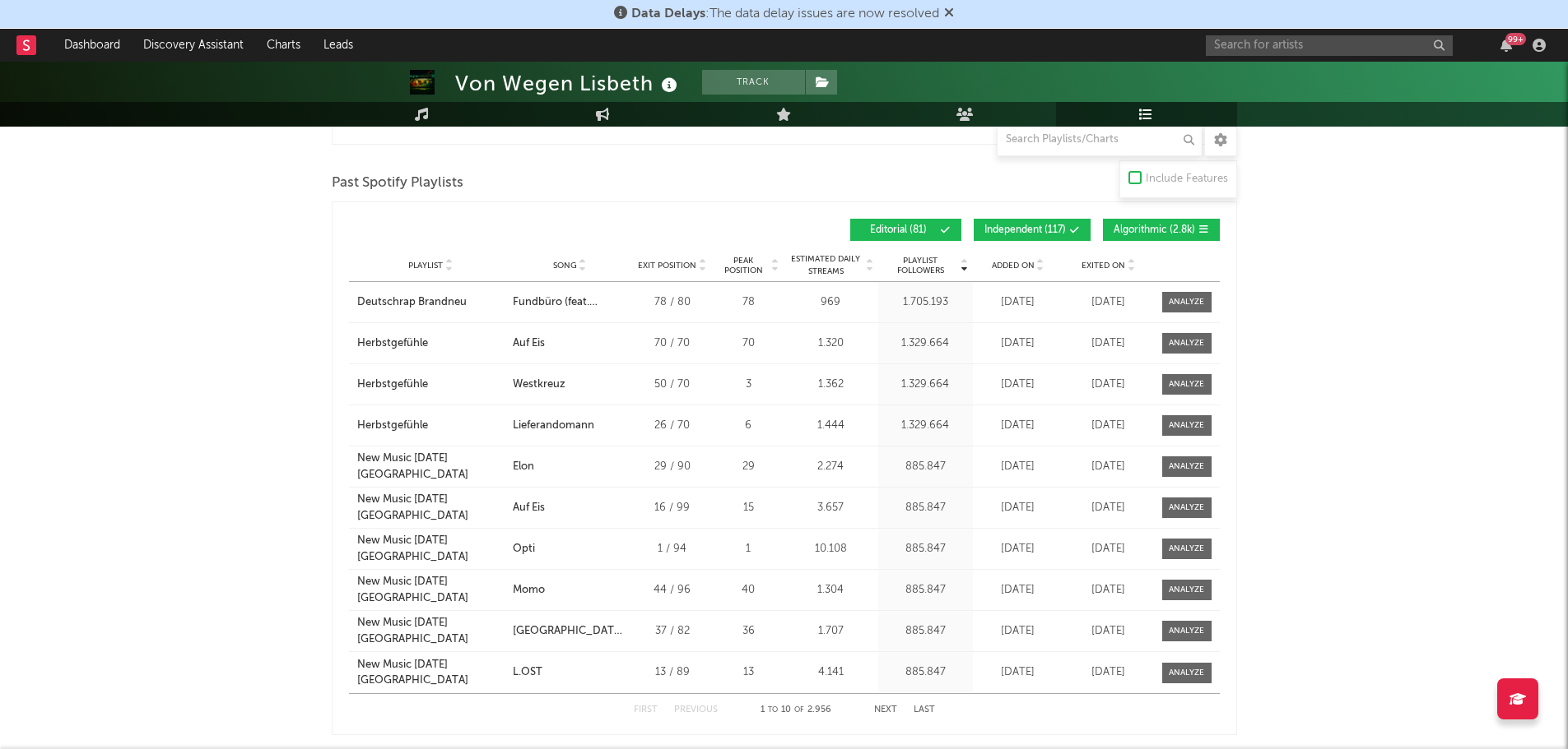
click at [1017, 235] on button "Independent ( 117 )" at bounding box center [1032, 230] width 117 height 22
click at [1156, 231] on span "Algorithmic ( 2.8k )" at bounding box center [1154, 230] width 82 height 10
click at [877, 707] on button "Next" at bounding box center [886, 710] width 23 height 9
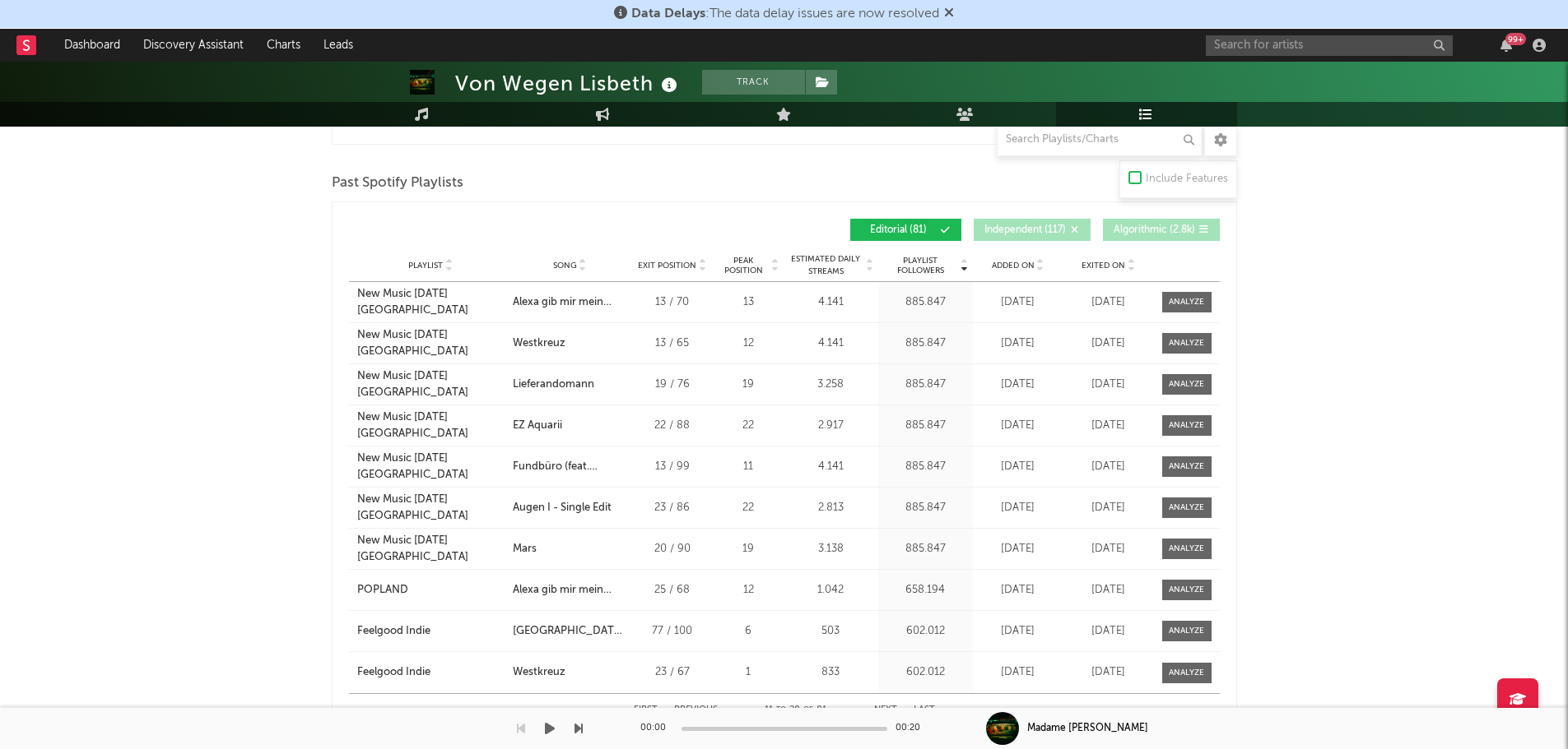
click at [433, 261] on span "Playlist" at bounding box center [425, 265] width 35 height 10
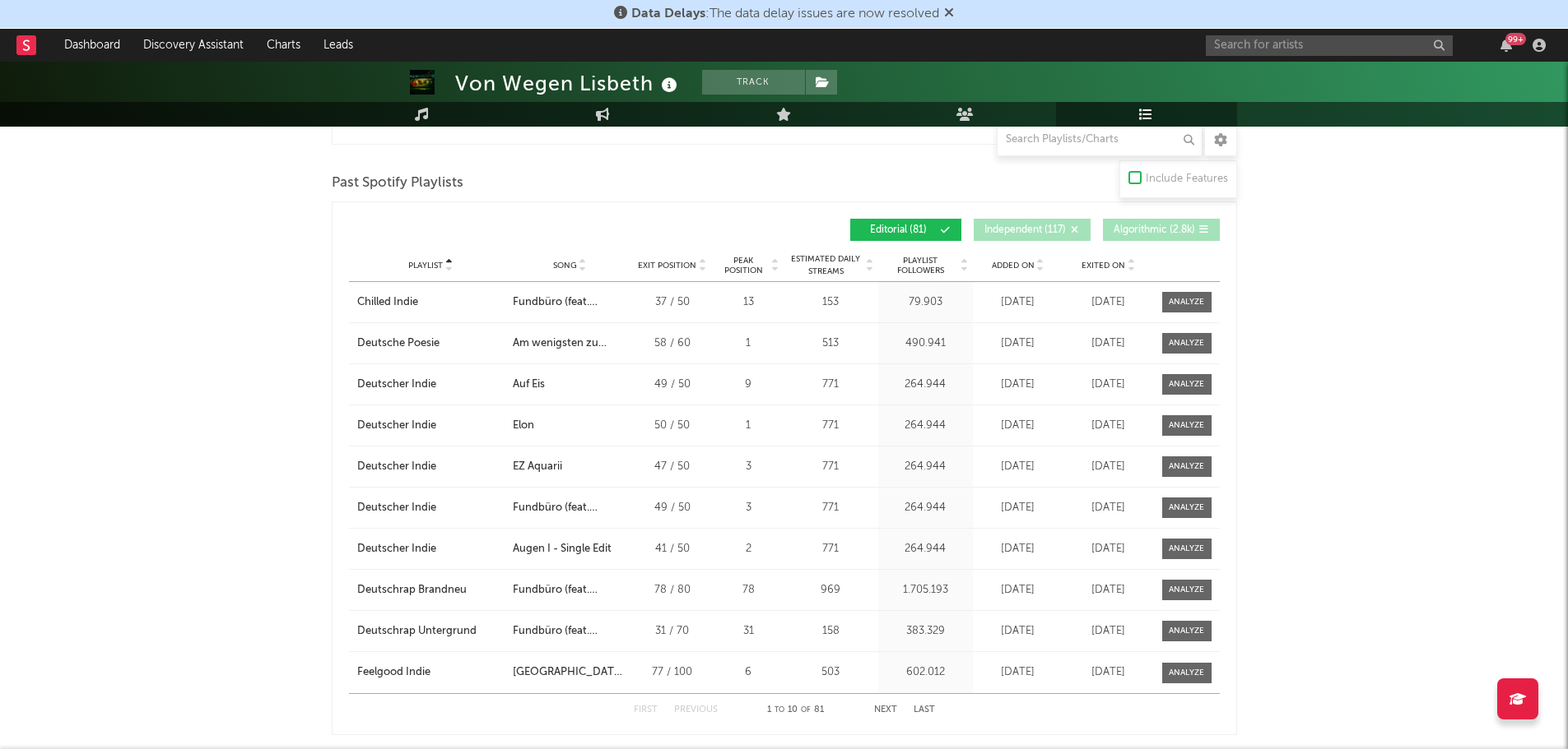
scroll to position [1707, 0]
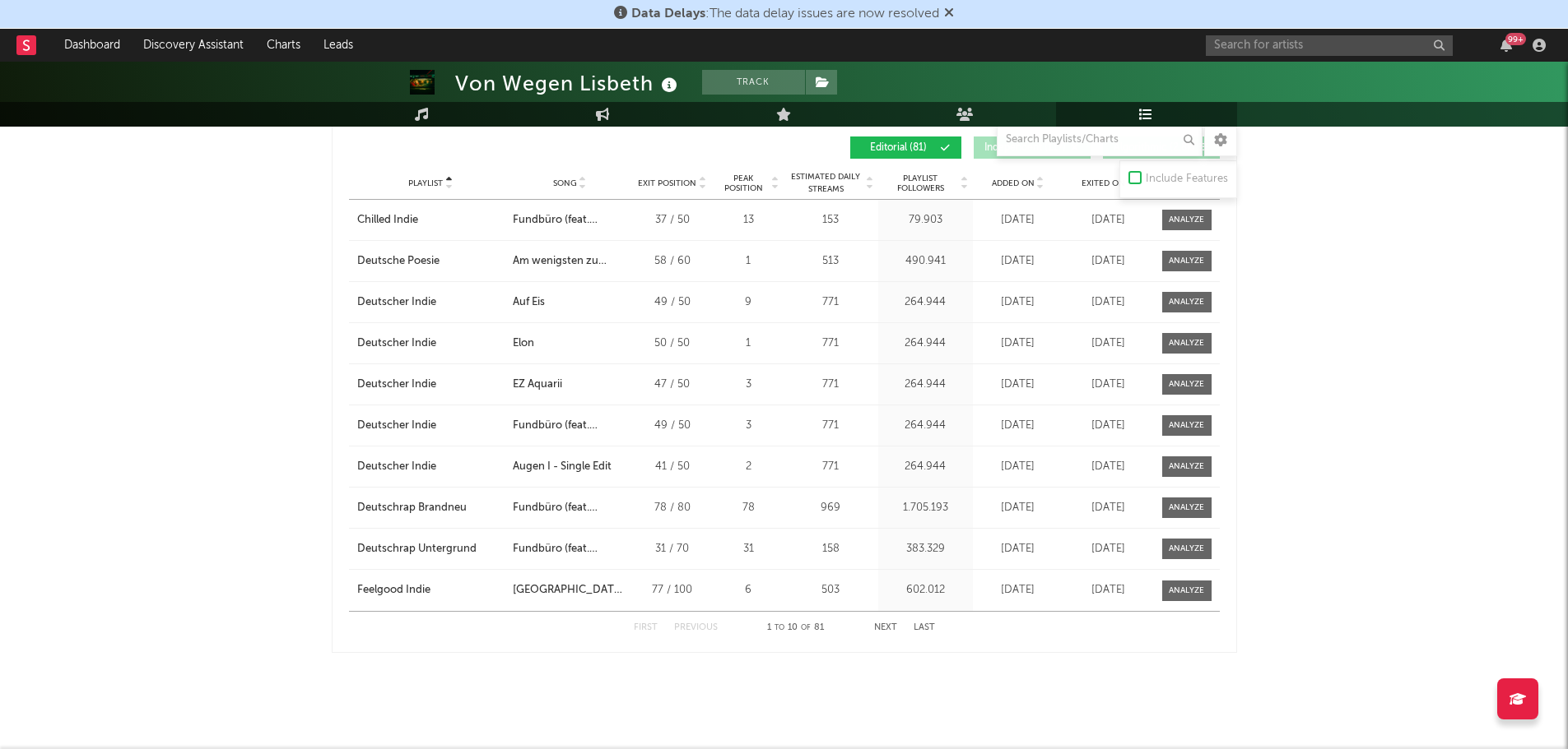
click at [887, 630] on button "Next" at bounding box center [886, 628] width 23 height 9
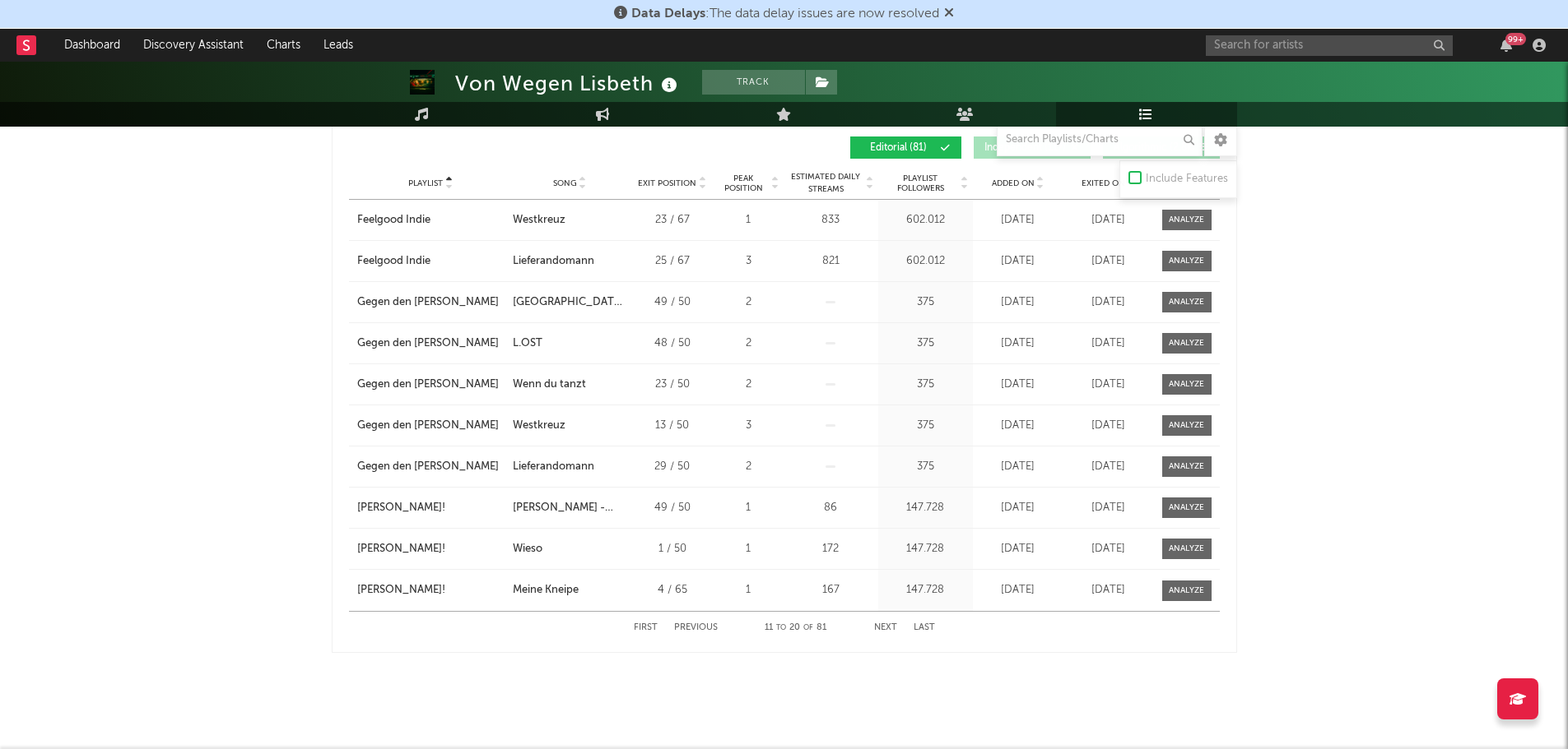
click at [887, 630] on button "Next" at bounding box center [886, 628] width 23 height 9
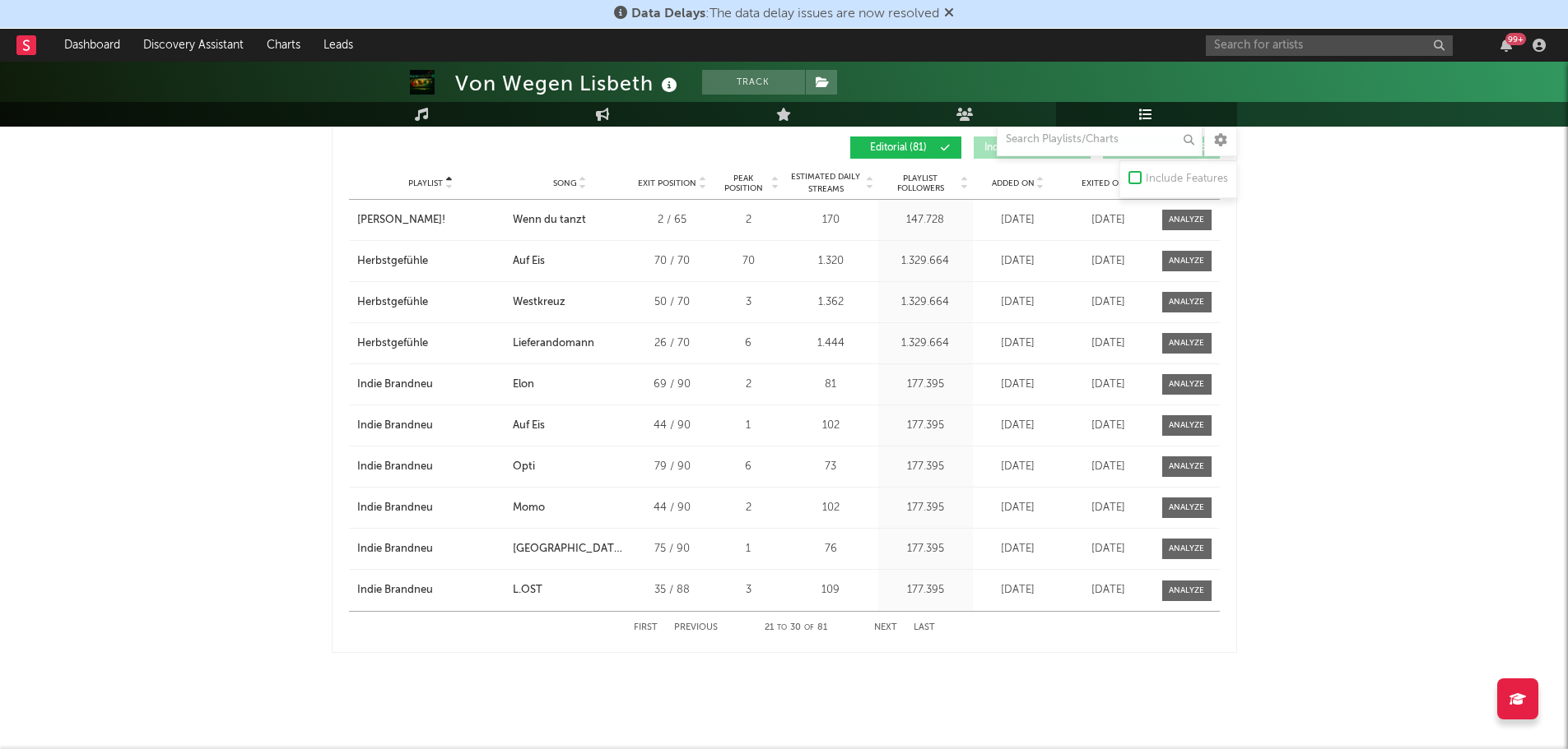
click at [887, 630] on button "Next" at bounding box center [886, 628] width 23 height 9
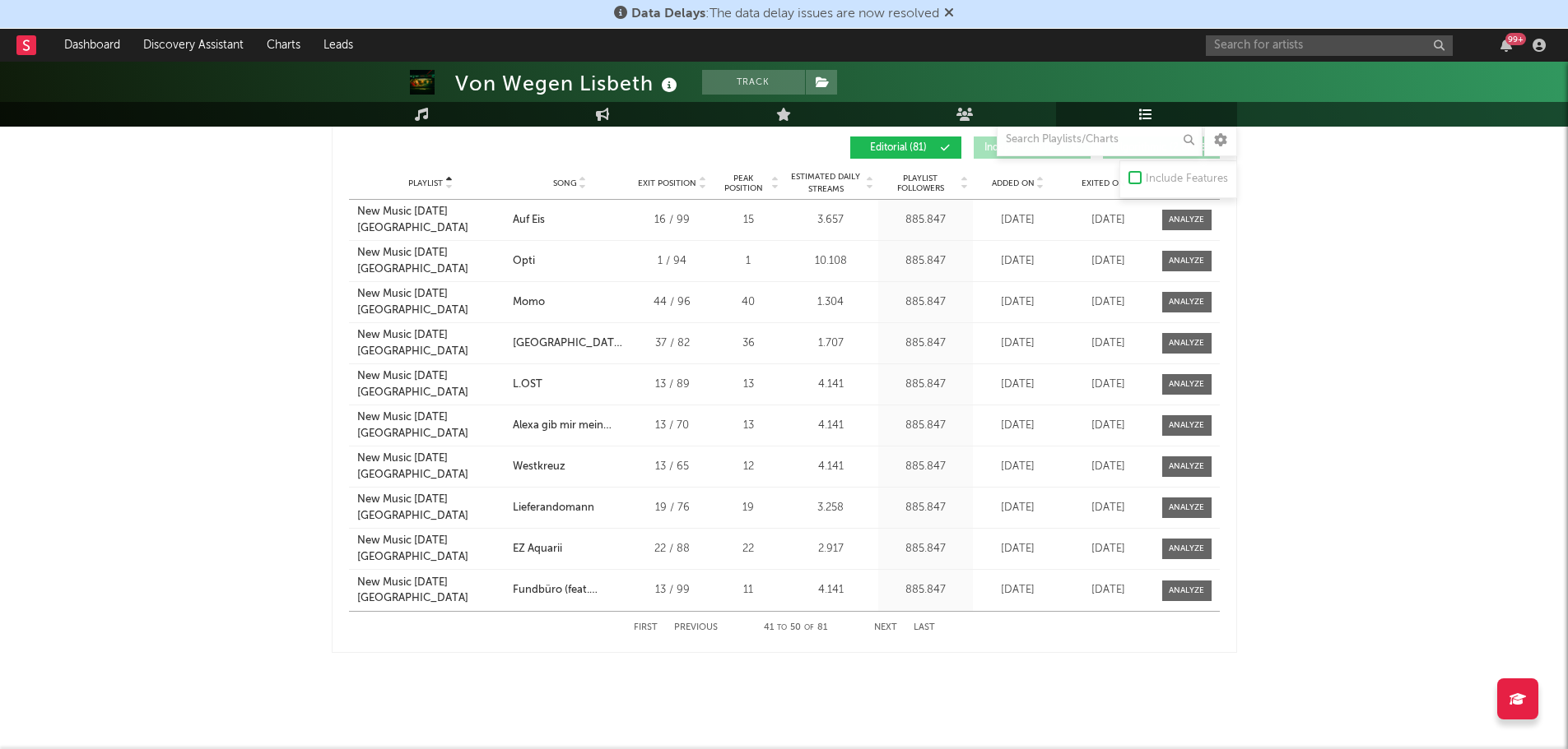
click at [710, 628] on button "Previous" at bounding box center [695, 628] width 43 height 9
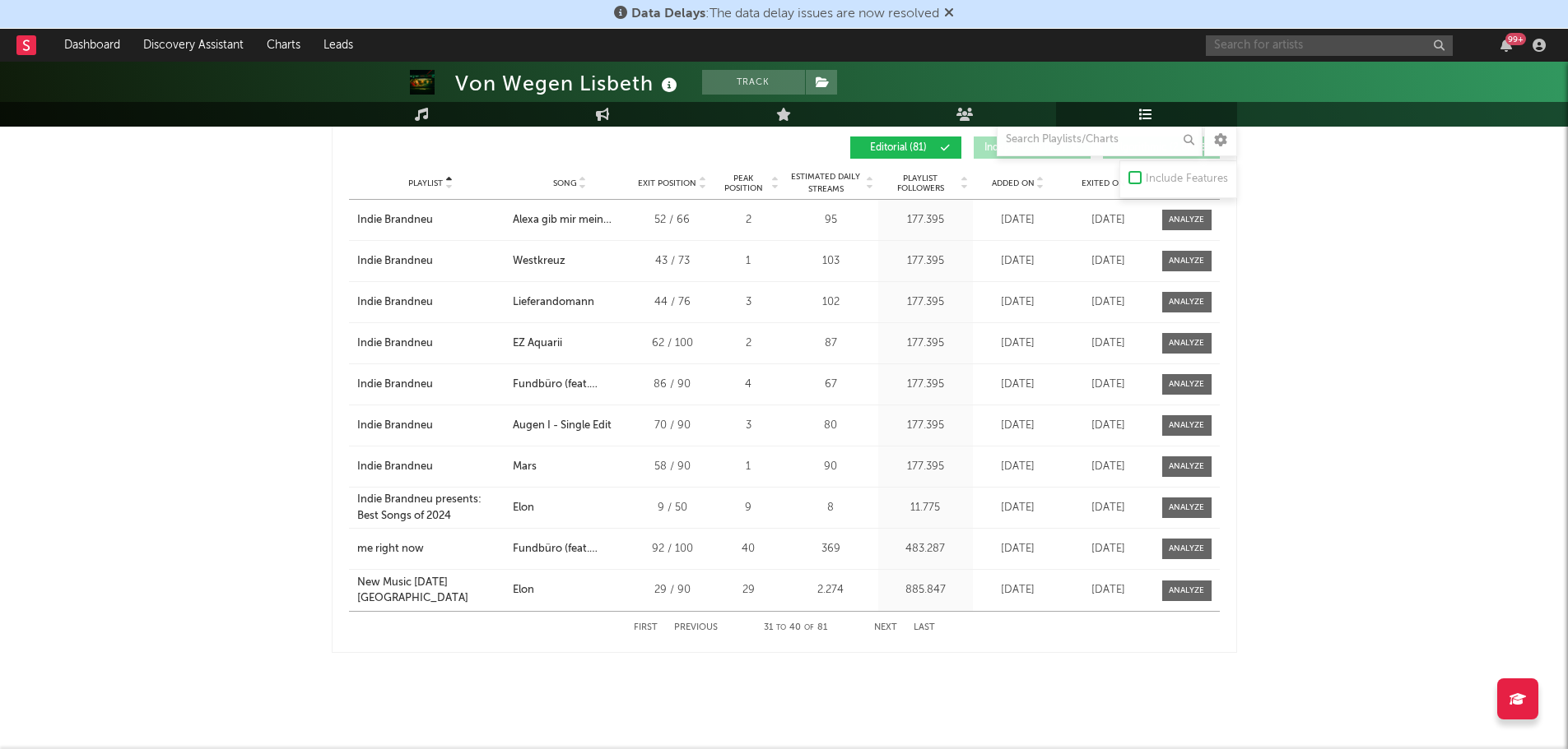
click at [1228, 43] on input "text" at bounding box center [1329, 45] width 247 height 20
click at [1291, 44] on input "[PERSON_NAME]" at bounding box center [1329, 45] width 247 height 20
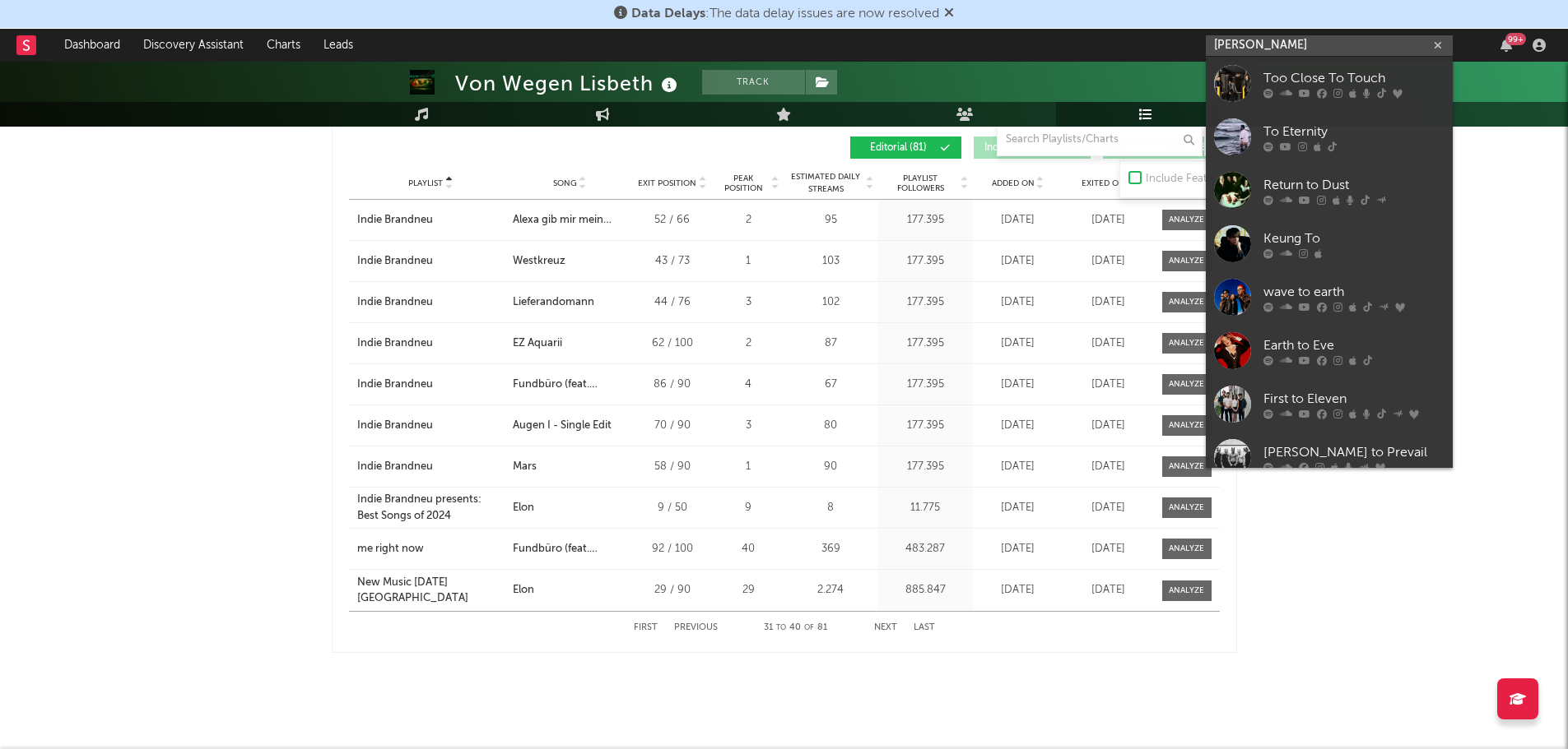
click at [1292, 41] on input "[PERSON_NAME]" at bounding box center [1329, 45] width 247 height 20
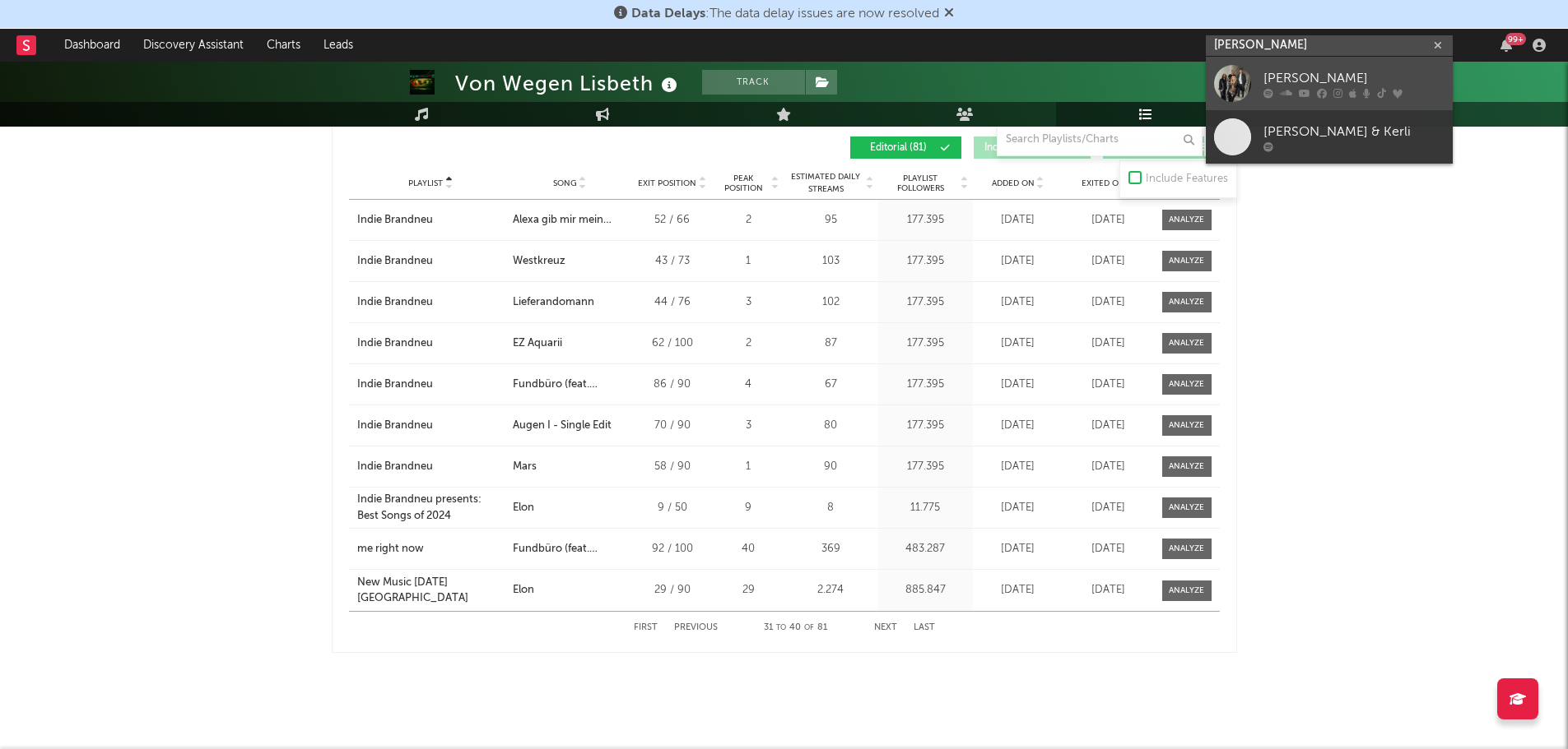
type input "[PERSON_NAME]"
click at [1292, 62] on link "[PERSON_NAME]" at bounding box center [1329, 84] width 247 height 54
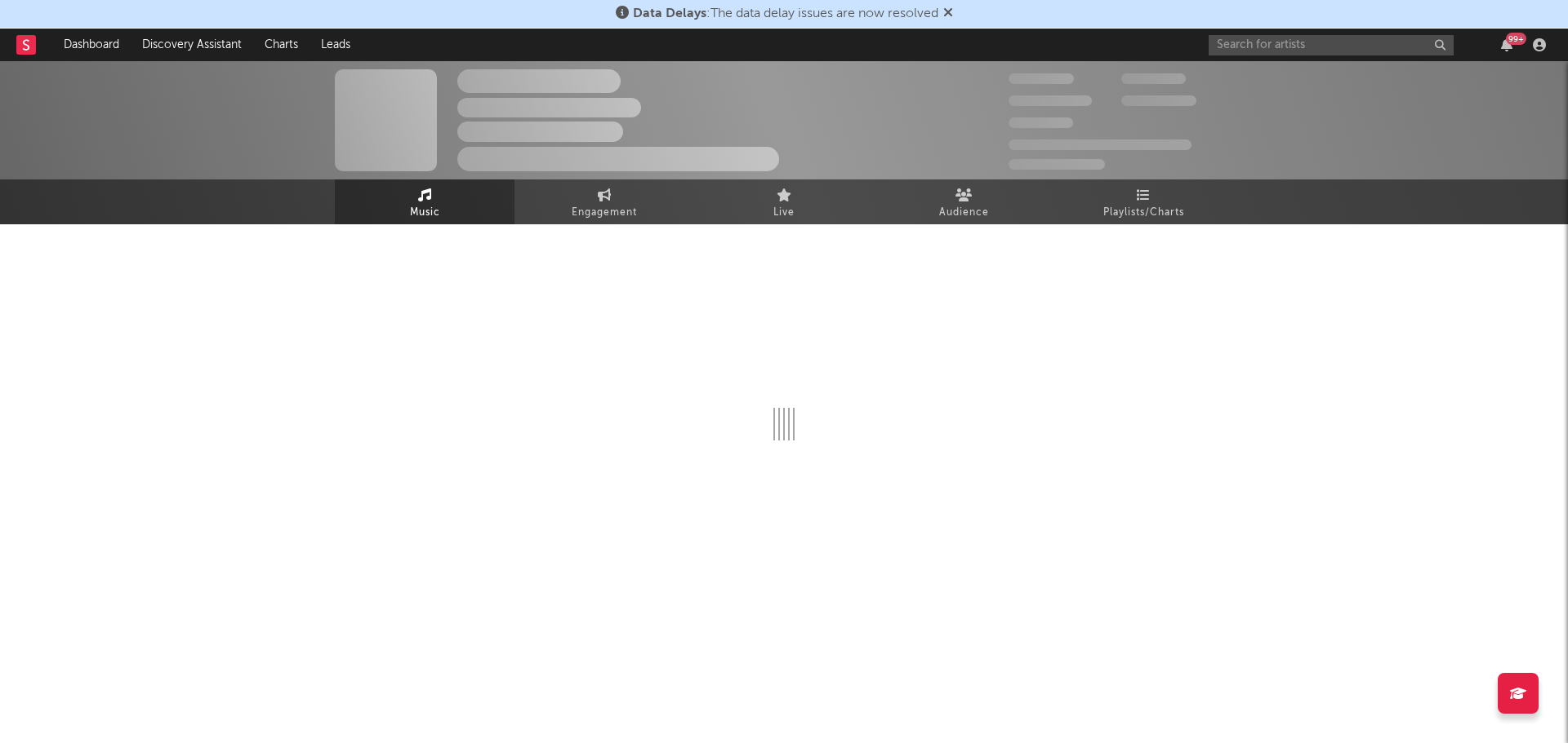
select select "6m"
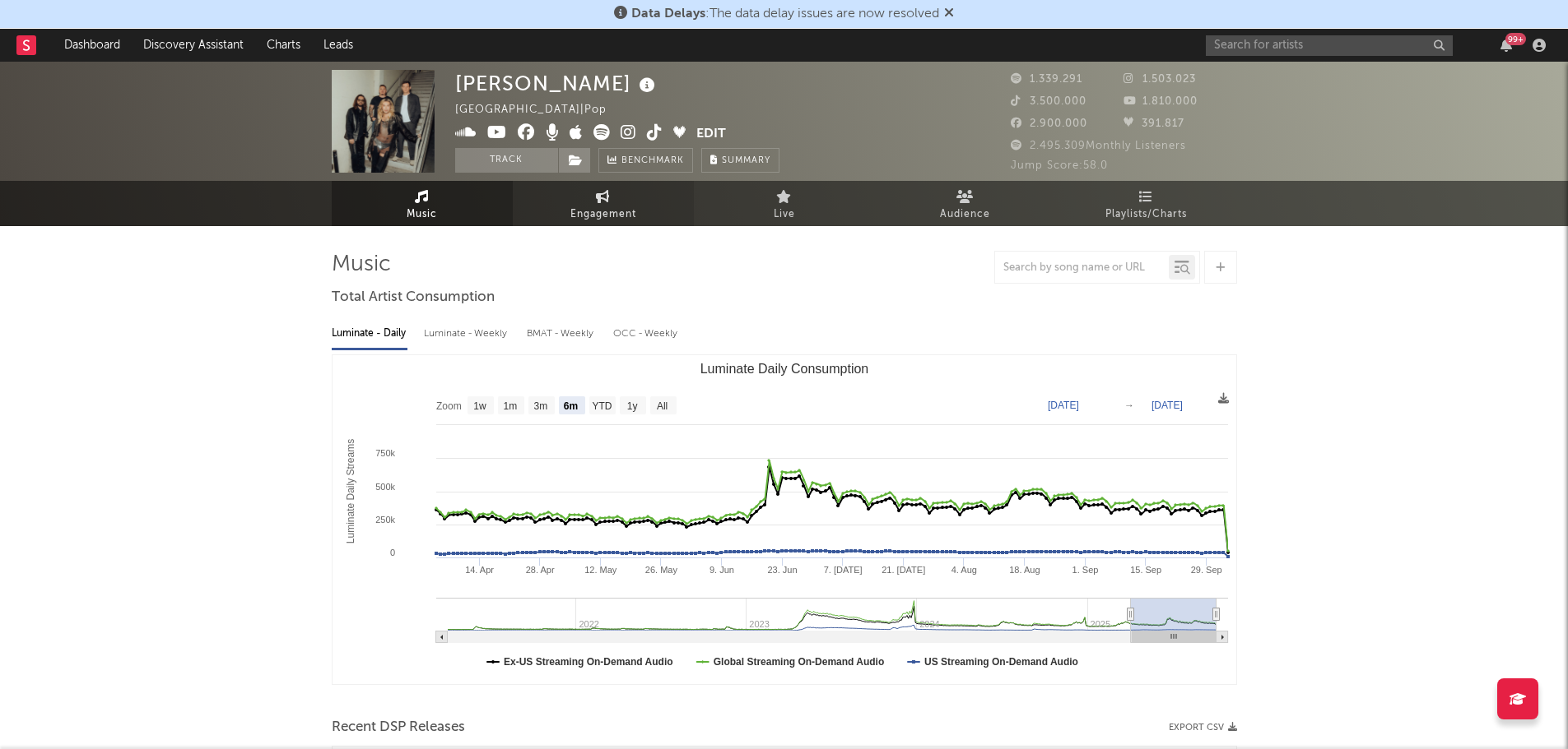
click at [571, 195] on link "Engagement" at bounding box center [603, 203] width 181 height 45
select select "1w"
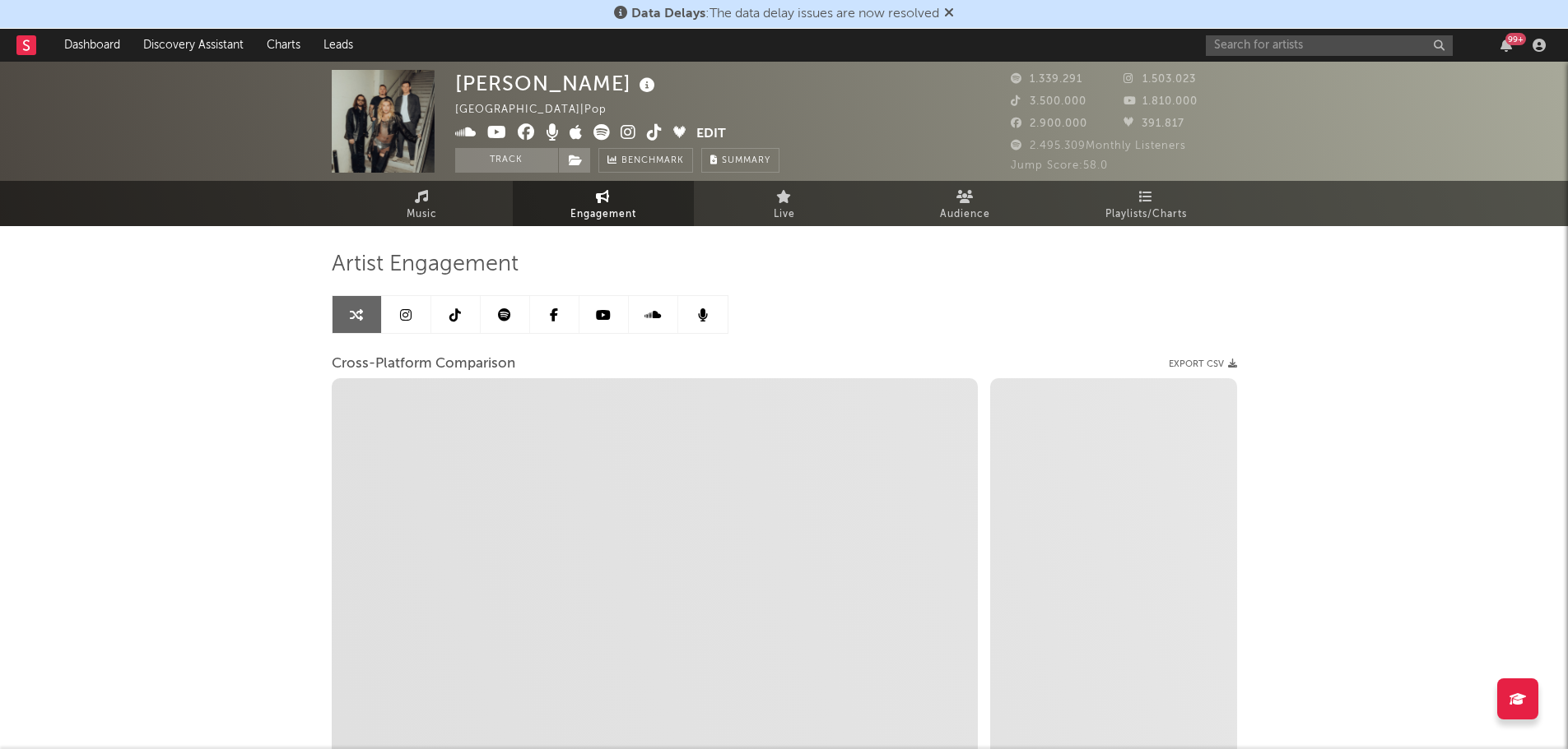
click at [401, 319] on icon at bounding box center [406, 315] width 12 height 13
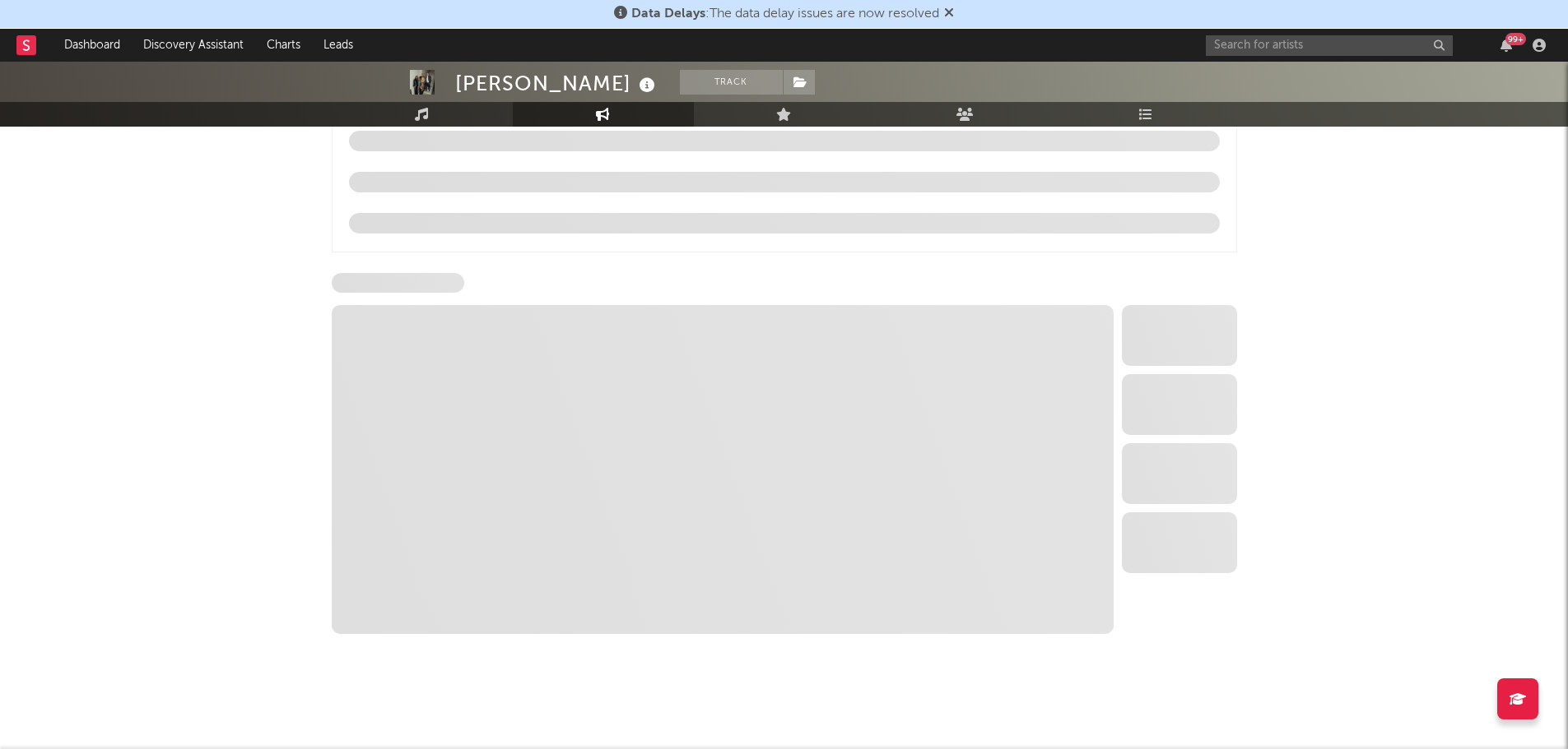
scroll to position [1706, 0]
select select "6m"
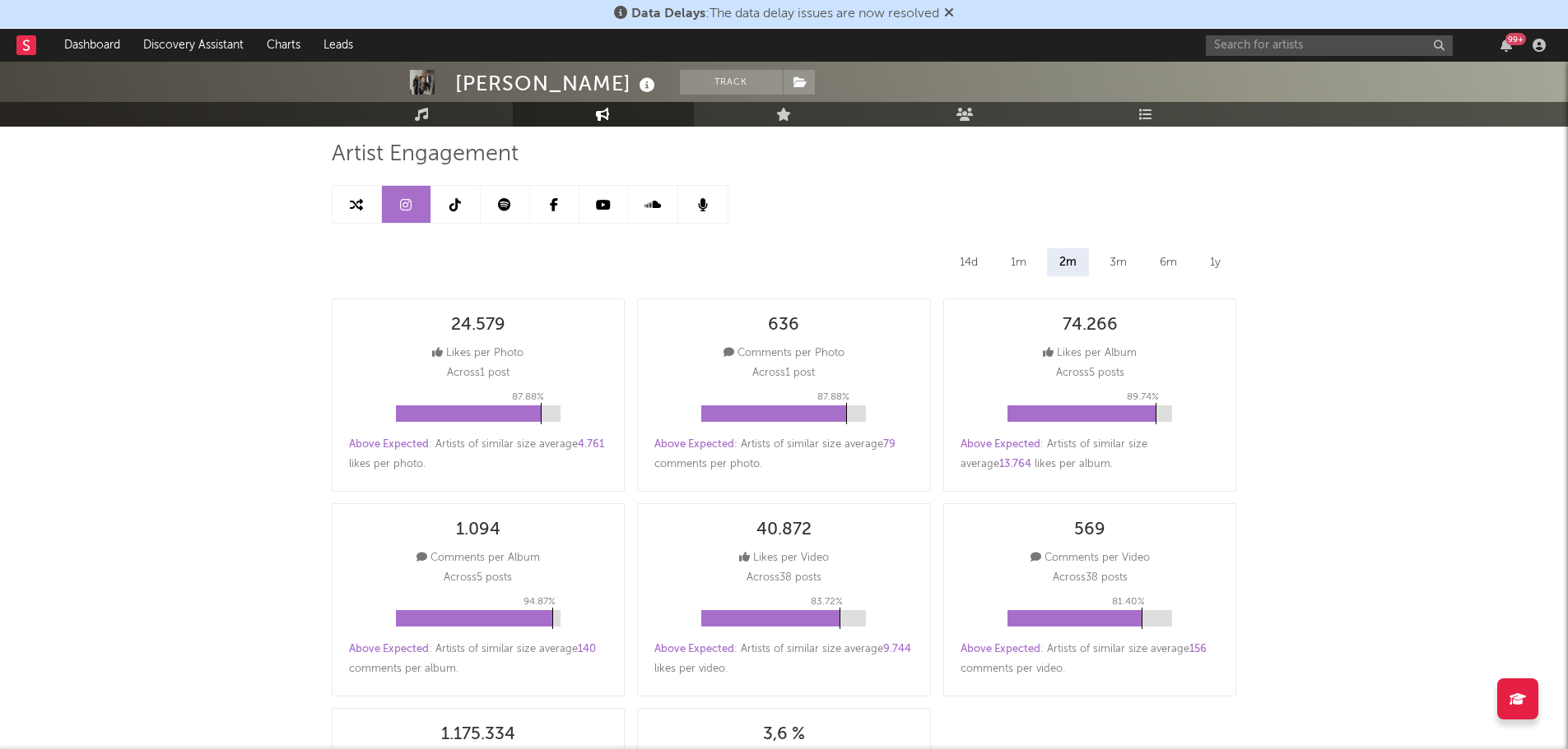
scroll to position [0, 0]
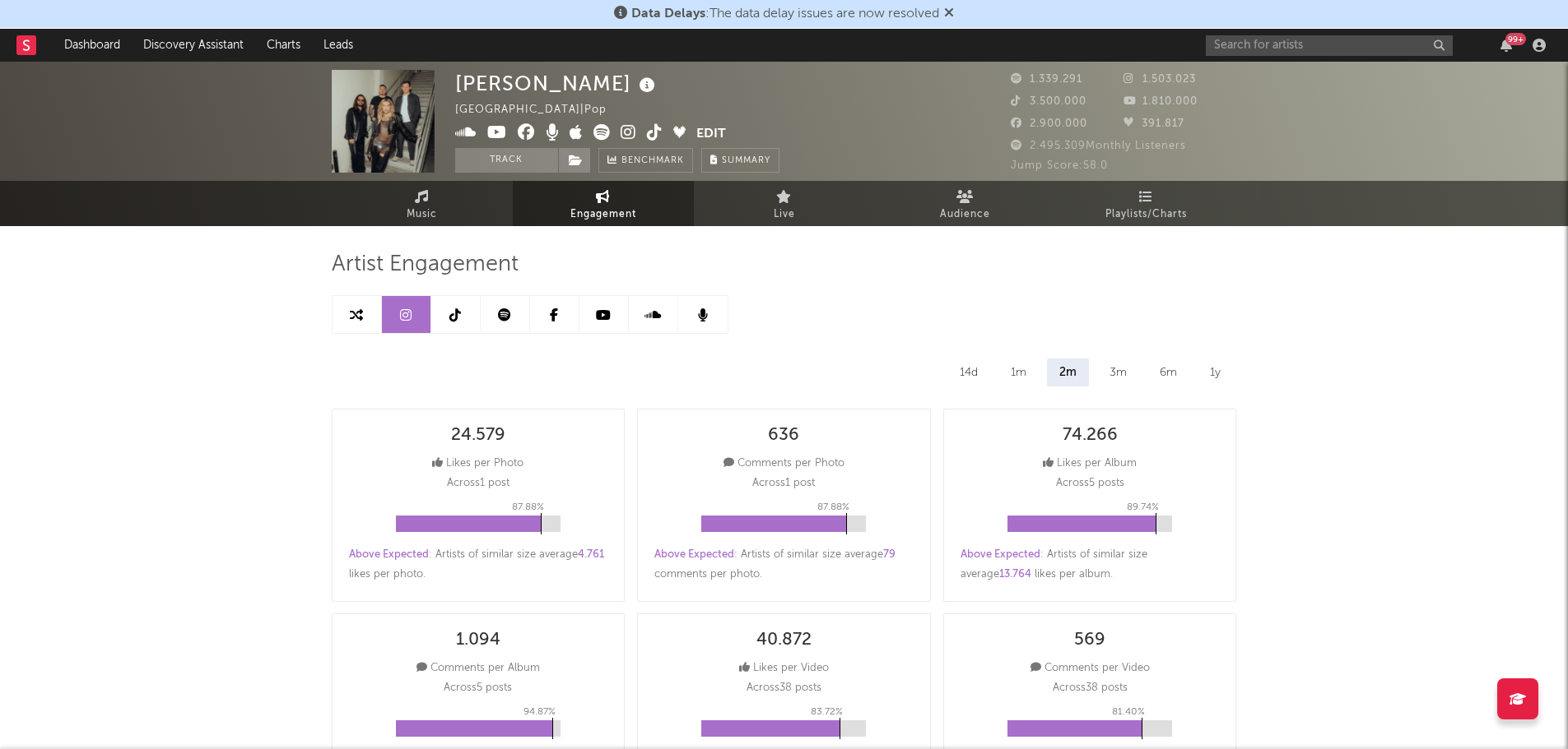
click at [507, 314] on icon at bounding box center [505, 315] width 13 height 13
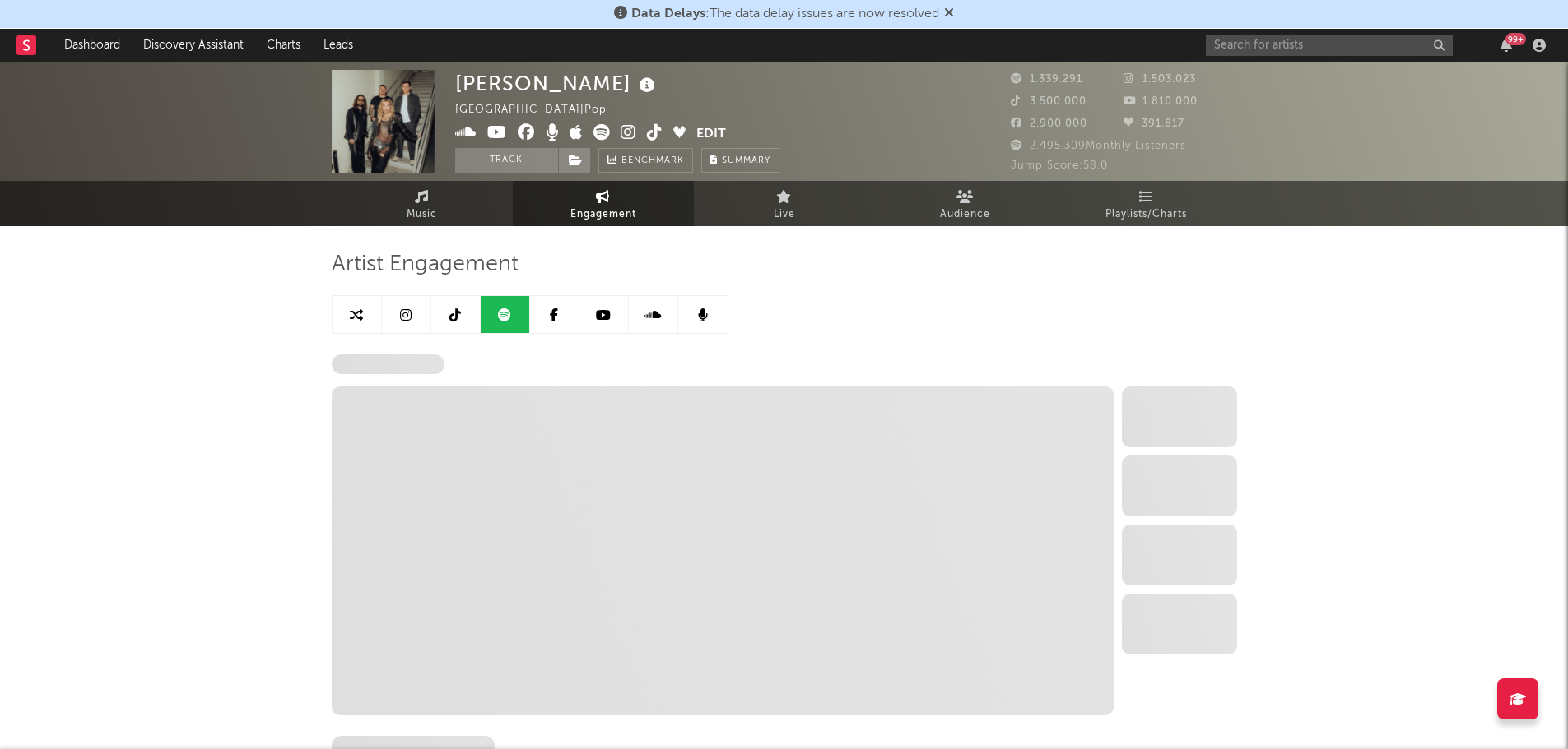
select select "6m"
select select "1w"
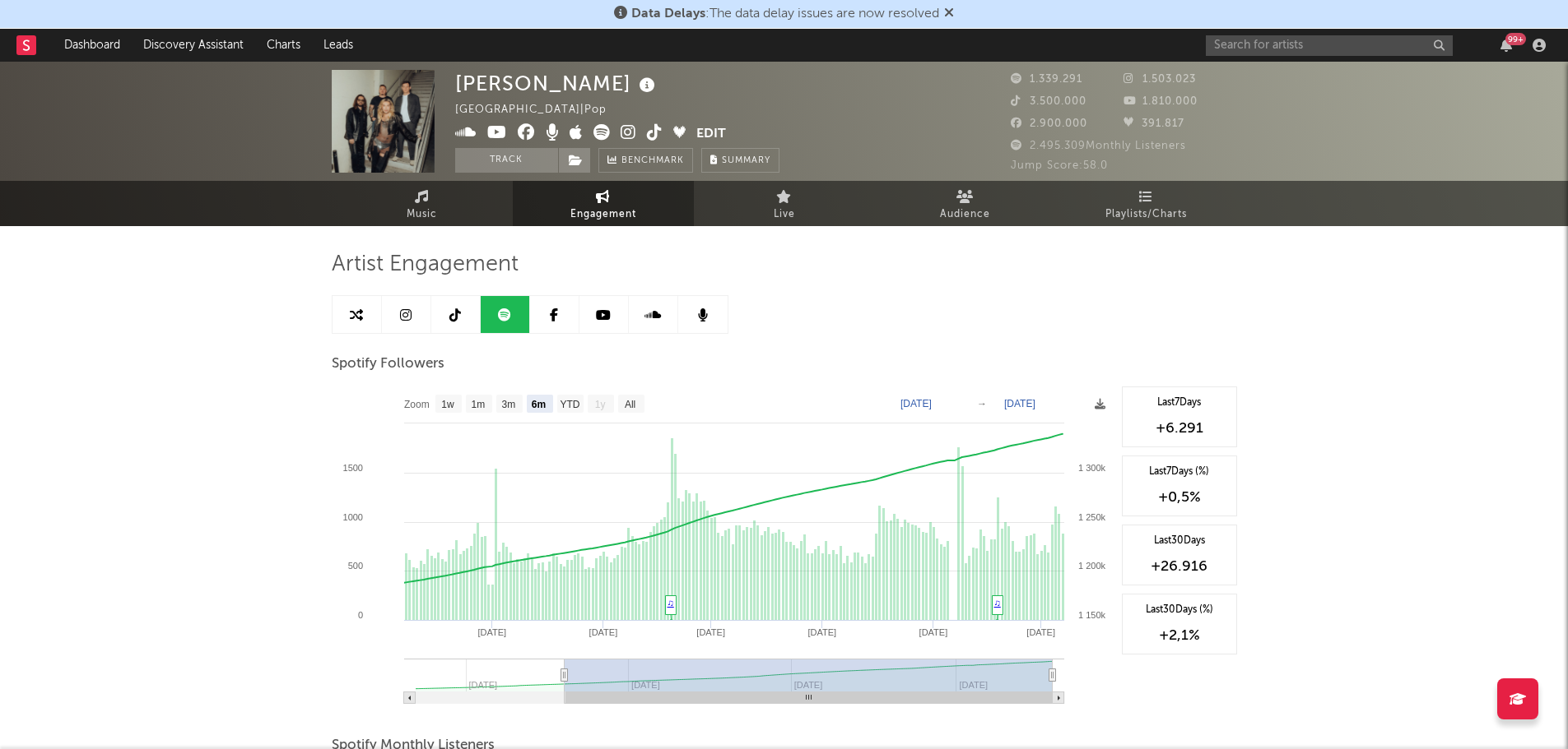
click at [458, 319] on icon at bounding box center [455, 315] width 12 height 13
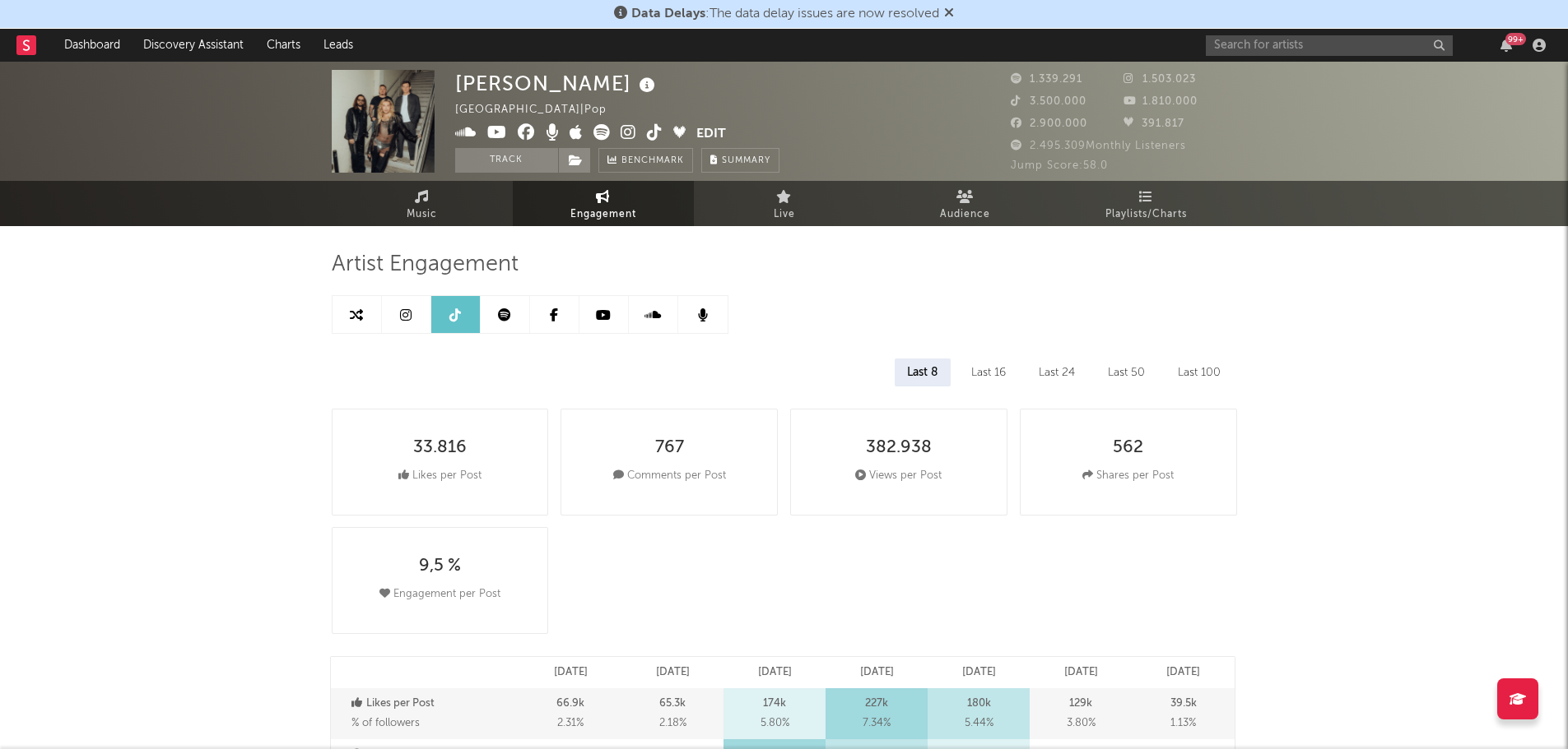
select select "6m"
drag, startPoint x: 513, startPoint y: 316, endPoint x: 527, endPoint y: 319, distance: 14.3
click at [513, 316] on link at bounding box center [505, 314] width 49 height 37
select select "6m"
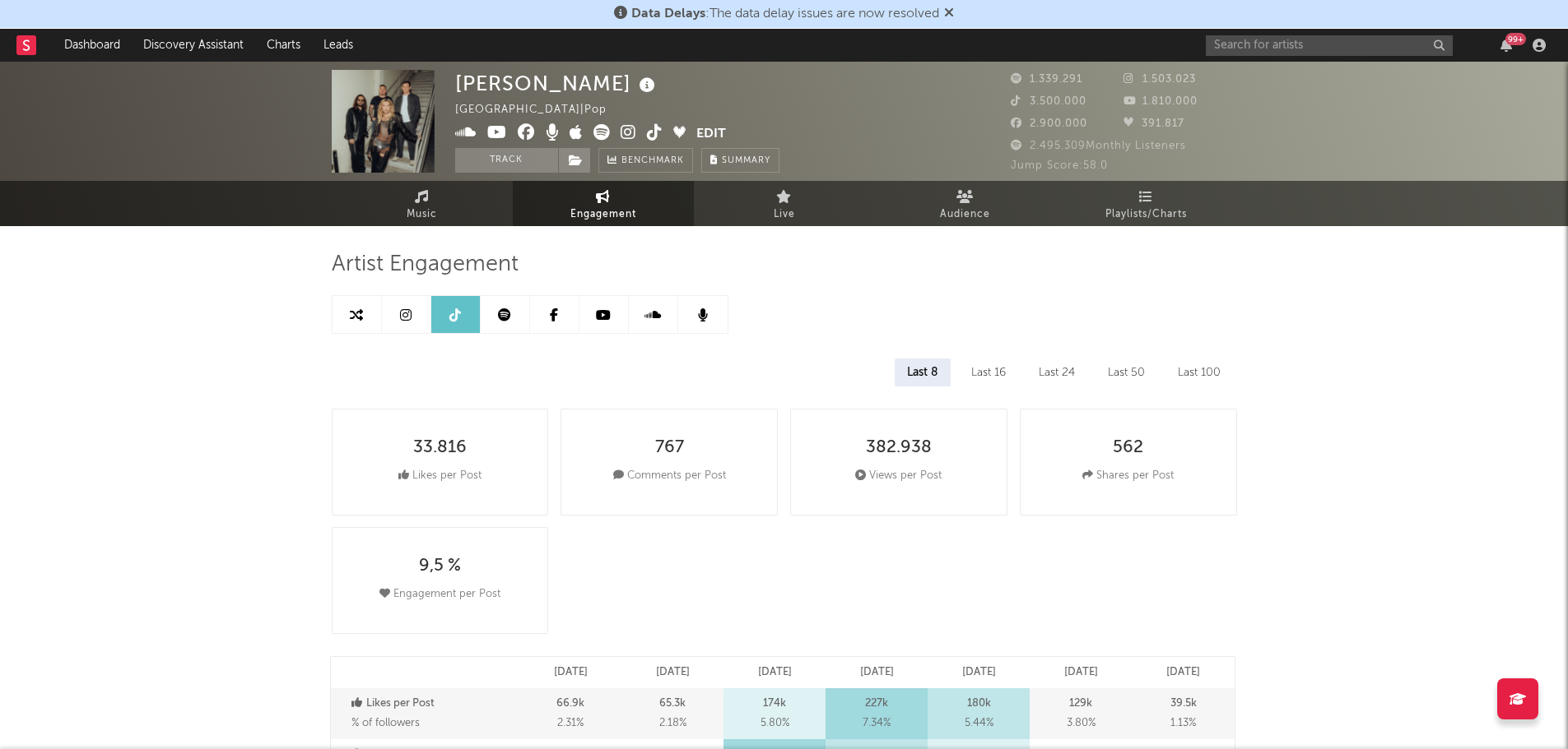
select select "6m"
select select "1w"
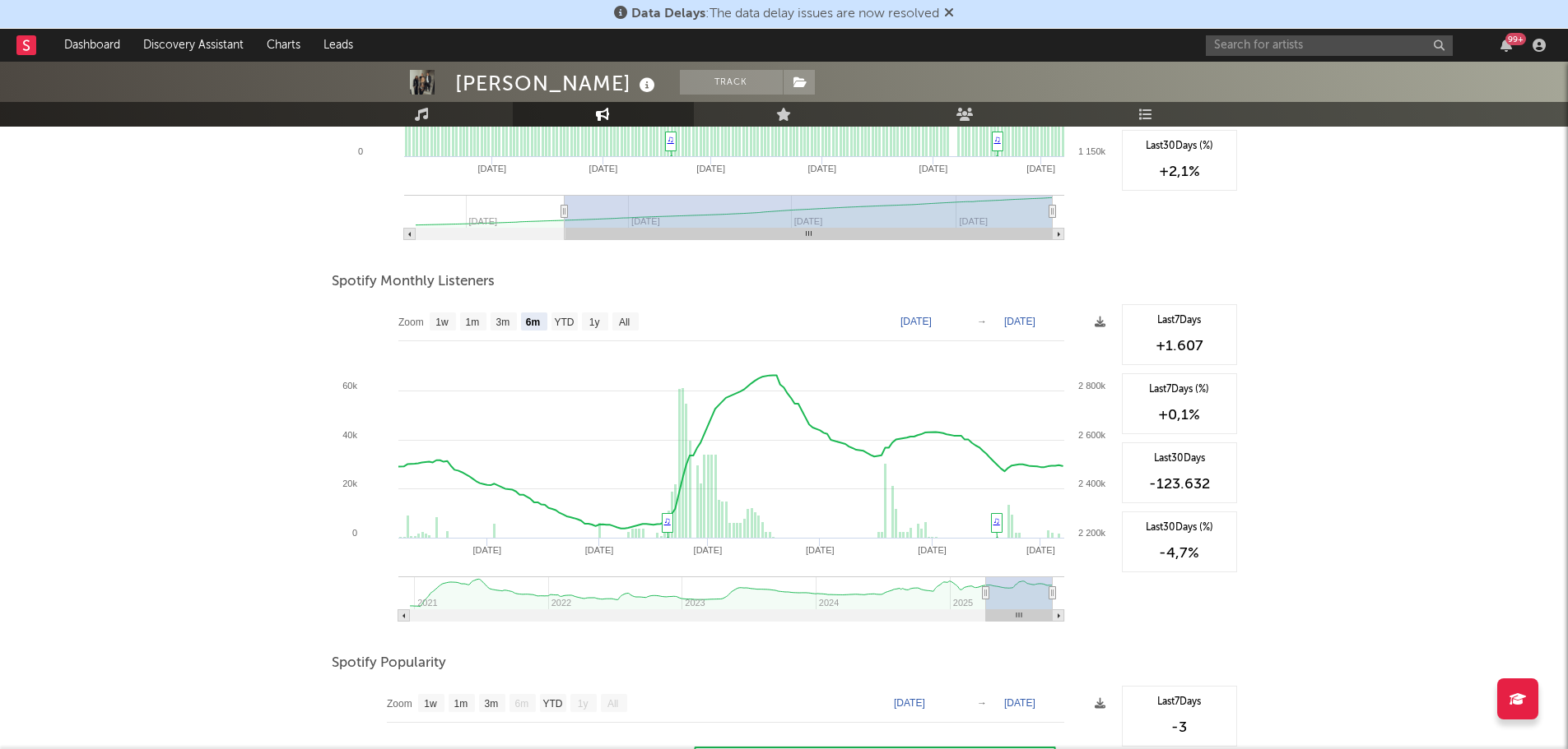
scroll to position [493, 0]
